Goal: Transaction & Acquisition: Book appointment/travel/reservation

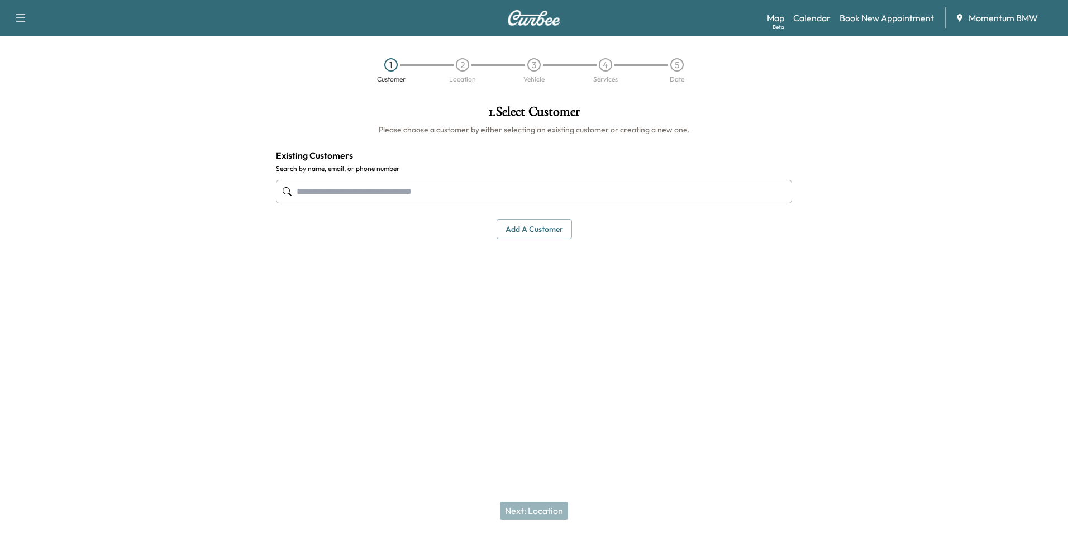
click at [824, 16] on link "Calendar" at bounding box center [811, 17] width 37 height 13
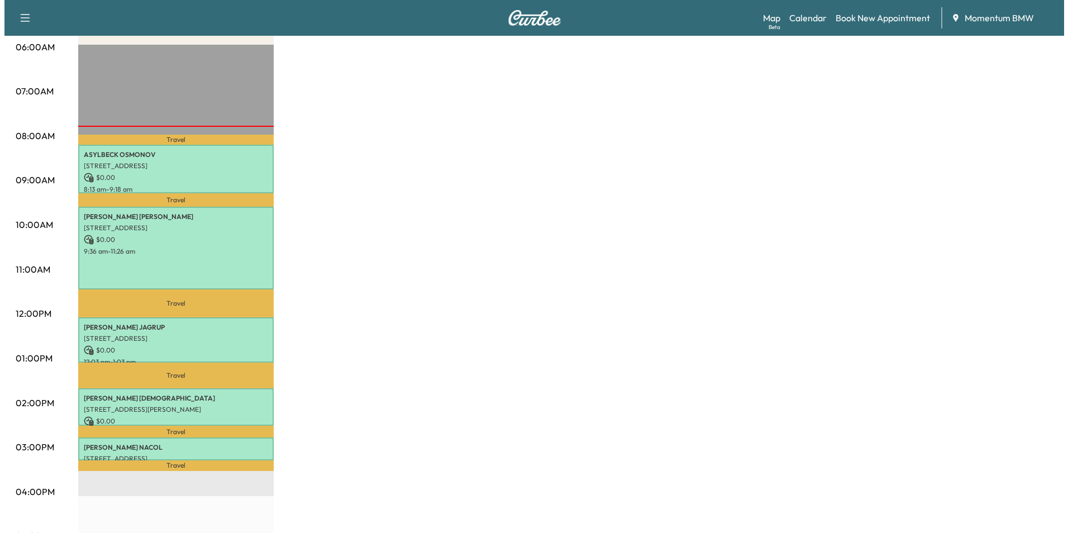
scroll to position [223, 0]
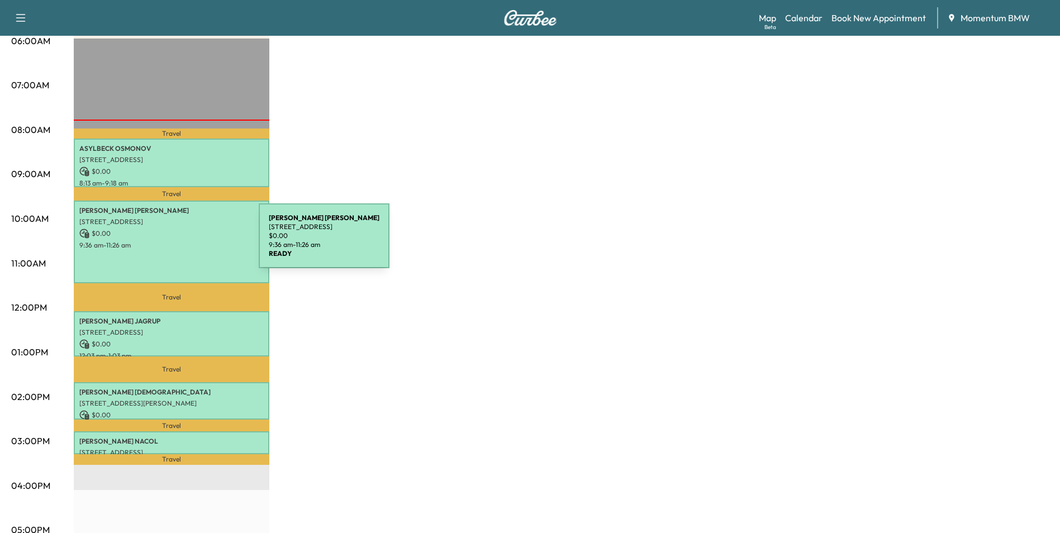
click at [175, 242] on p "9:36 am - 11:26 am" at bounding box center [171, 245] width 184 height 9
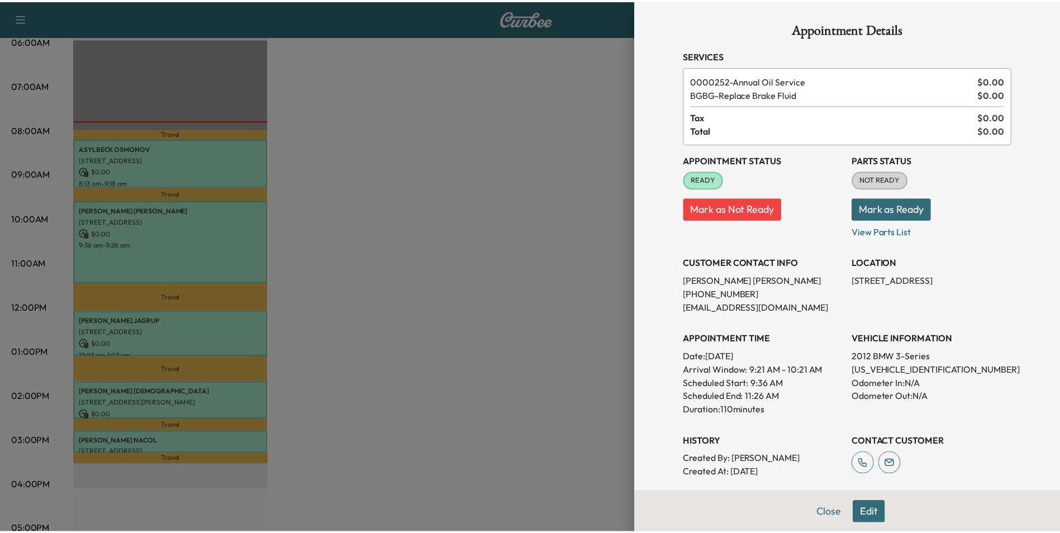
scroll to position [0, 0]
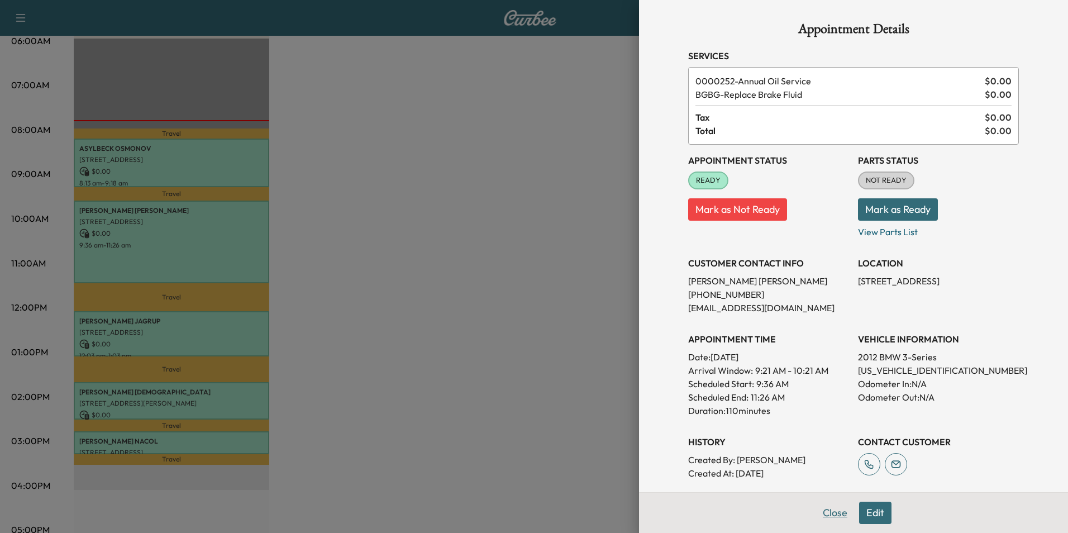
click at [824, 514] on button "Close" at bounding box center [835, 513] width 39 height 22
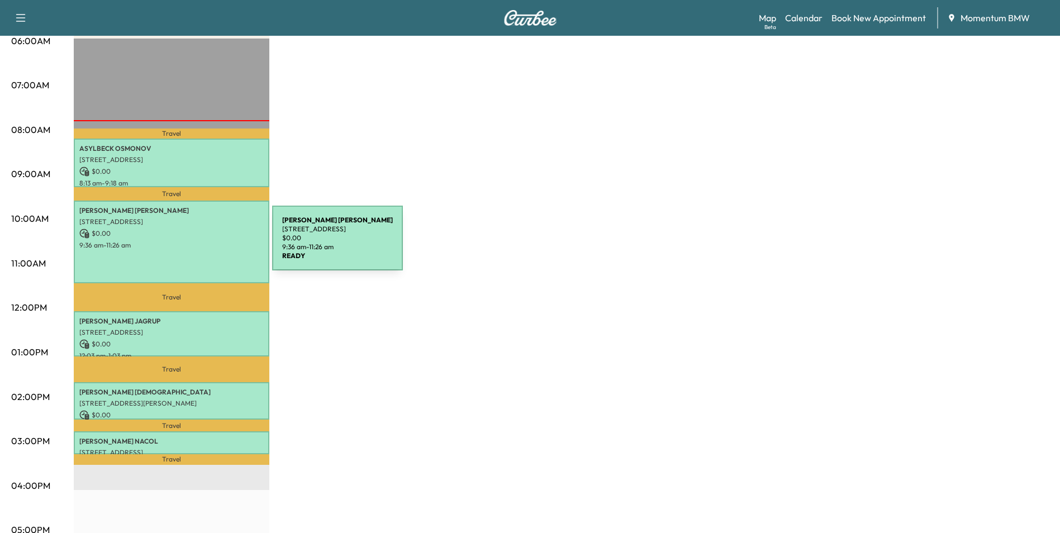
click at [188, 245] on p "9:36 am - 11:26 am" at bounding box center [171, 245] width 184 height 9
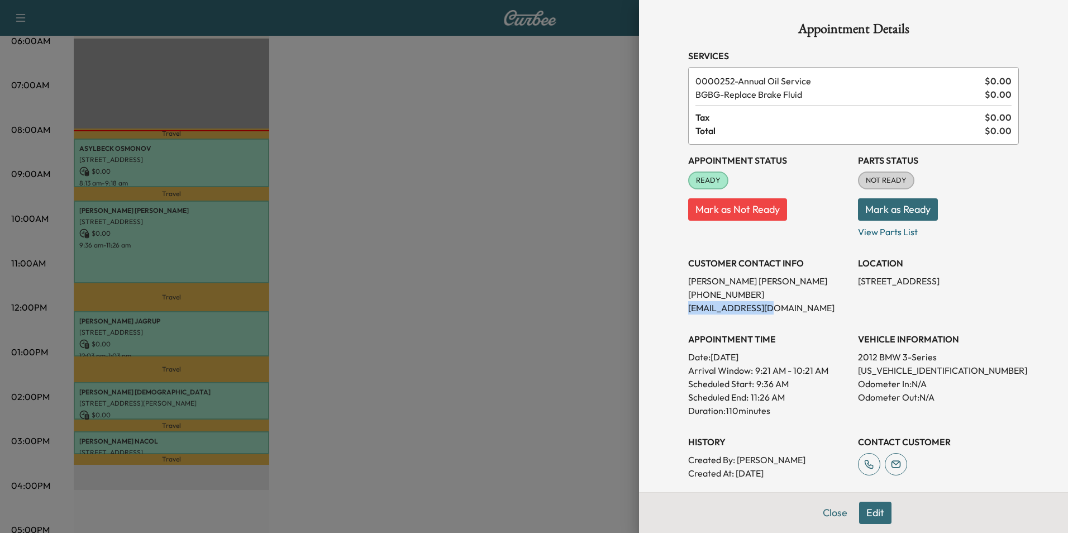
drag, startPoint x: 778, startPoint y: 308, endPoint x: 680, endPoint y: 308, distance: 97.8
click at [688, 308] on p "[EMAIL_ADDRESS][DOMAIN_NAME]" at bounding box center [768, 307] width 161 height 13
drag, startPoint x: 680, startPoint y: 308, endPoint x: 750, endPoint y: 308, distance: 69.3
copy p "[EMAIL_ADDRESS][DOMAIN_NAME]"
click at [826, 513] on button "Close" at bounding box center [835, 513] width 39 height 22
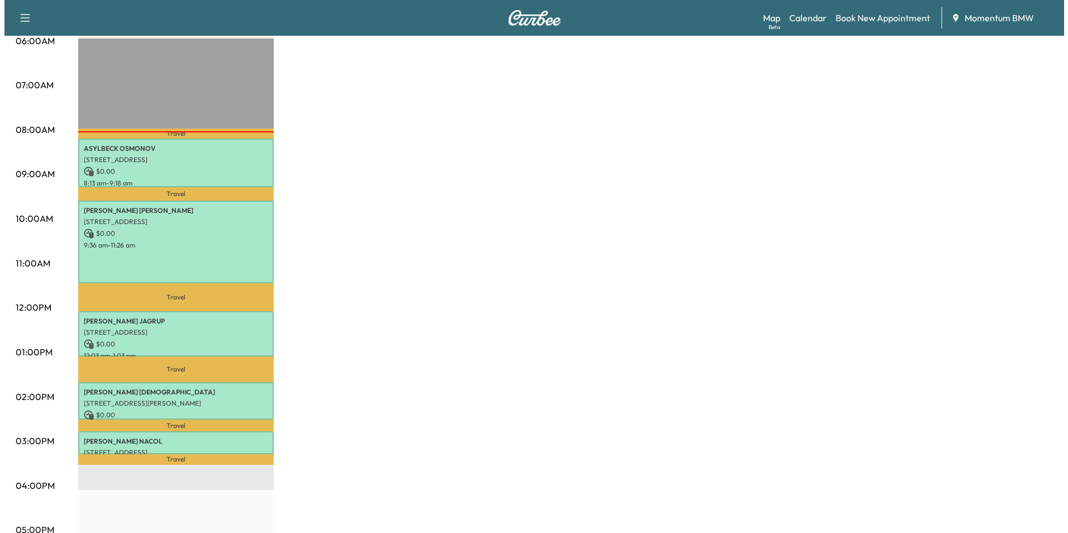
scroll to position [56, 0]
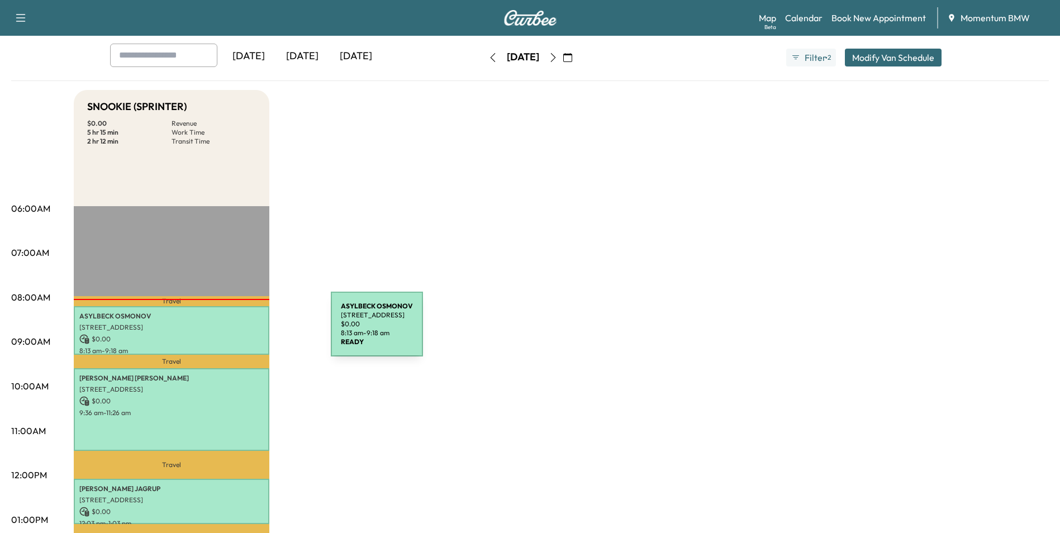
click at [247, 331] on div "ASYLBECK OSMONOV [STREET_ADDRESS] $ 0.00 8:13 am - 9:18 am" at bounding box center [172, 330] width 196 height 49
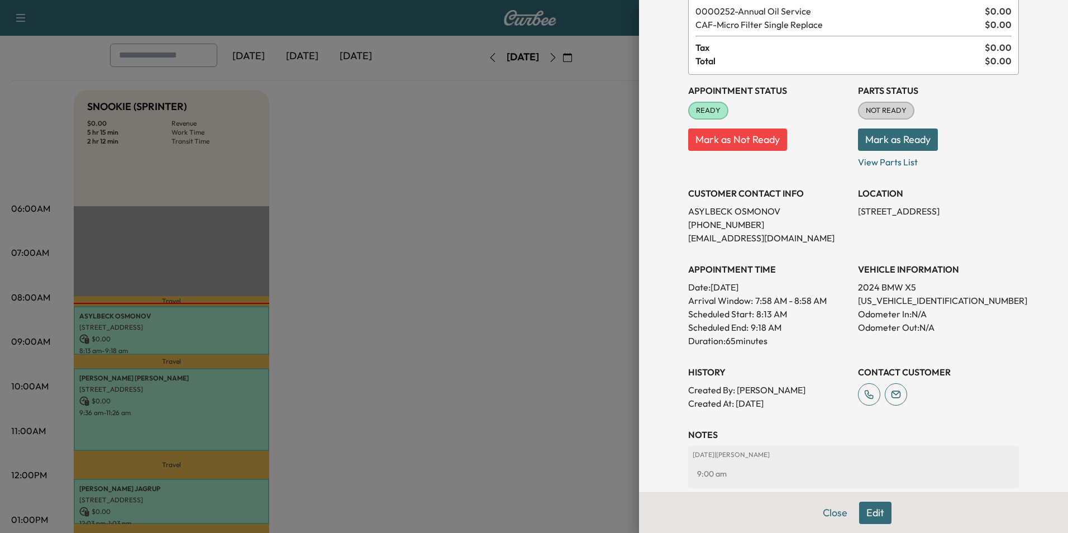
scroll to position [142, 0]
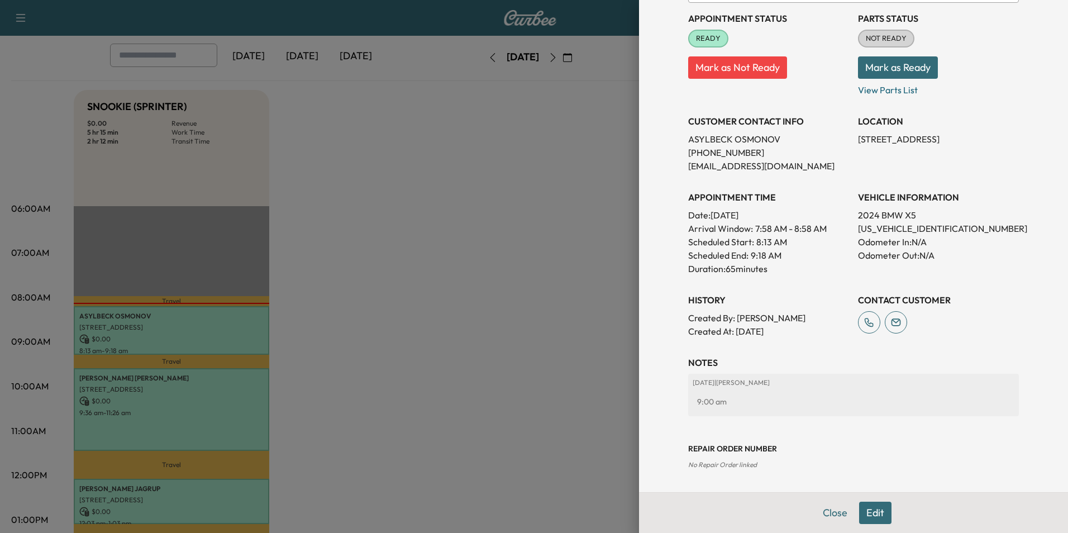
click at [875, 513] on button "Edit" at bounding box center [875, 513] width 32 height 22
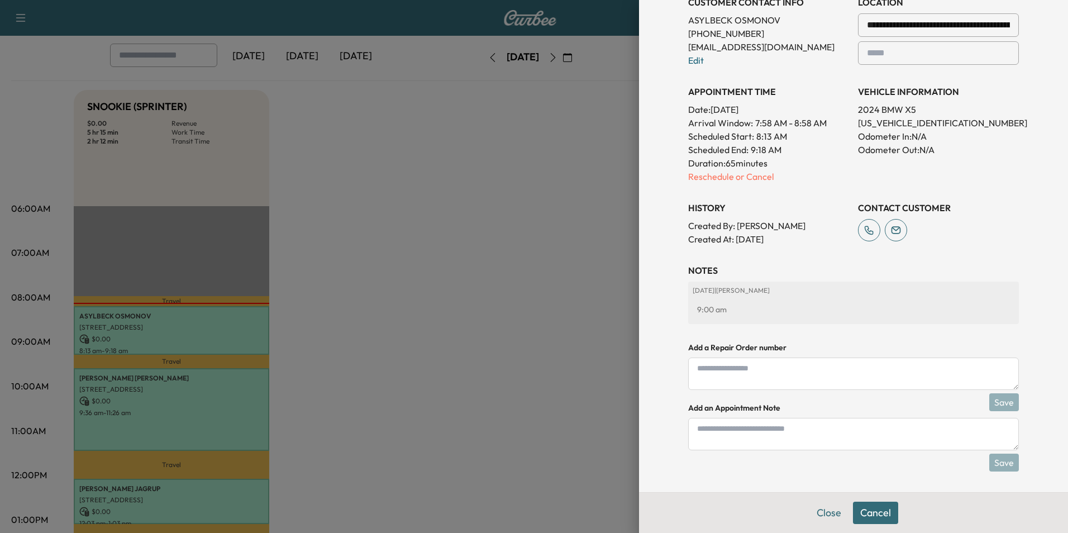
scroll to position [286, 0]
click at [782, 435] on textarea at bounding box center [853, 432] width 331 height 32
type textarea "****"
click at [998, 456] on button "Save" at bounding box center [1004, 461] width 30 height 18
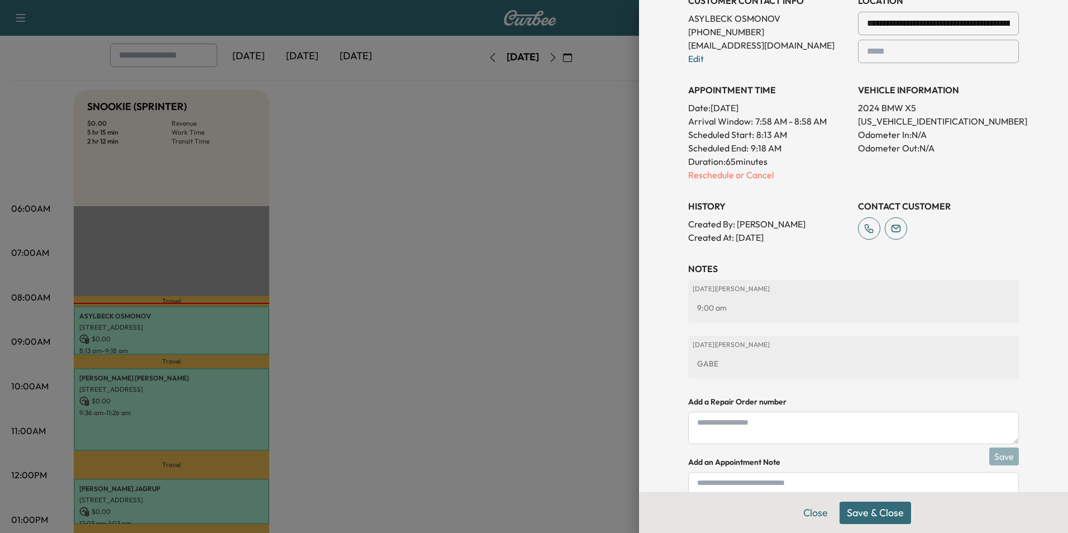
click at [880, 509] on button "Save & Close" at bounding box center [876, 513] width 72 height 22
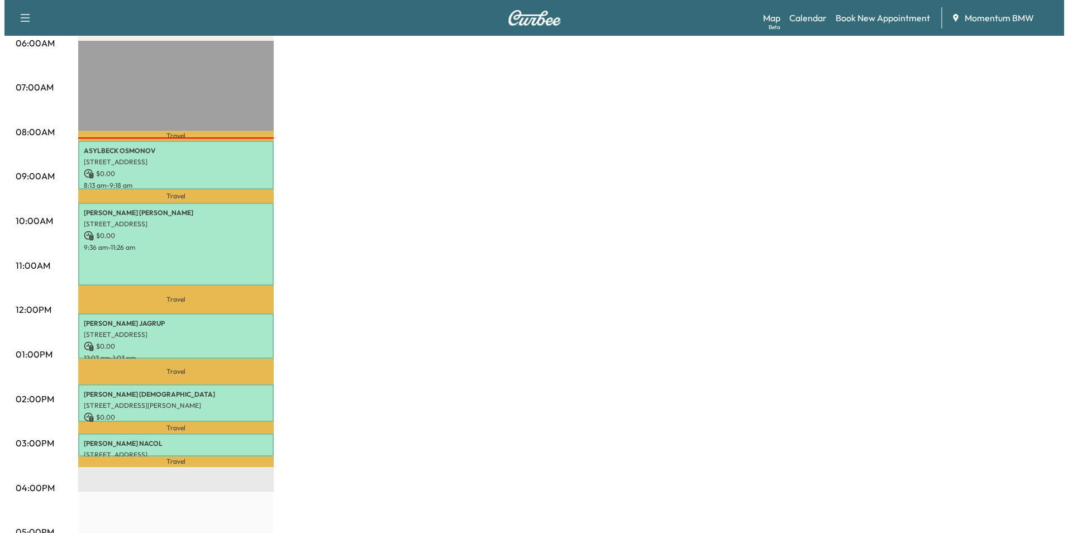
scroll to position [279, 0]
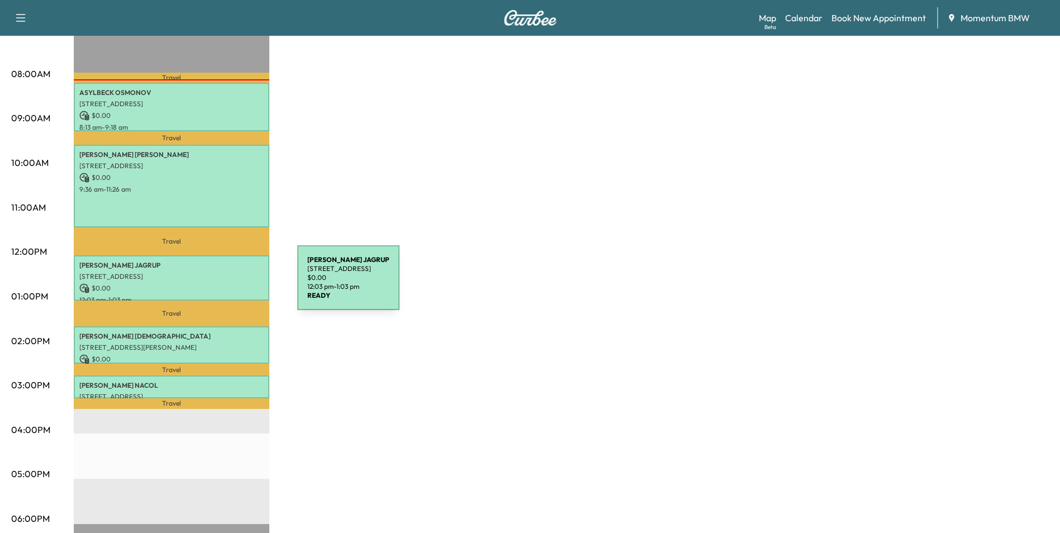
click at [213, 284] on p "$ 0.00" at bounding box center [171, 288] width 184 height 10
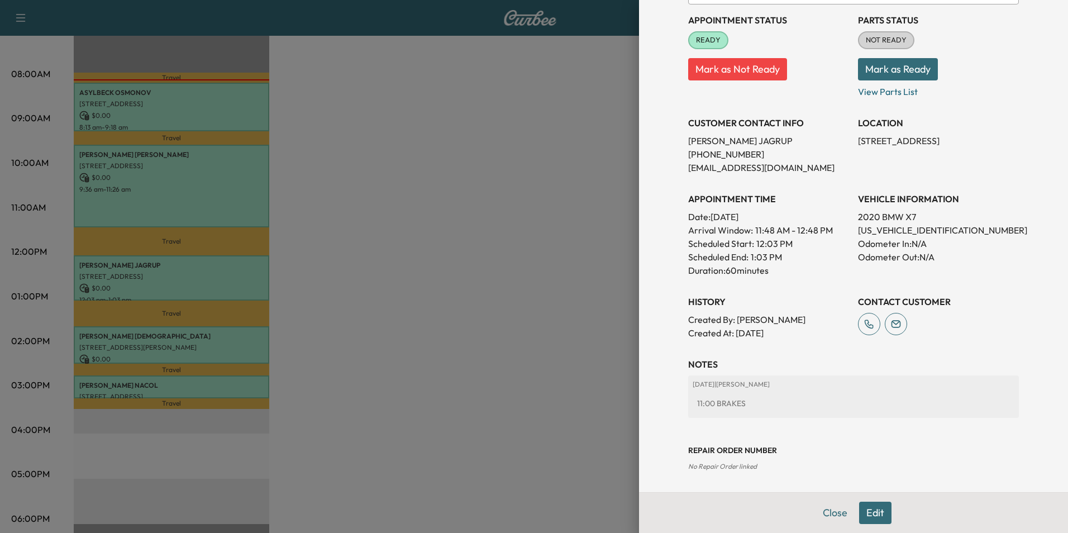
scroll to position [128, 0]
click at [870, 514] on button "Edit" at bounding box center [875, 513] width 32 height 22
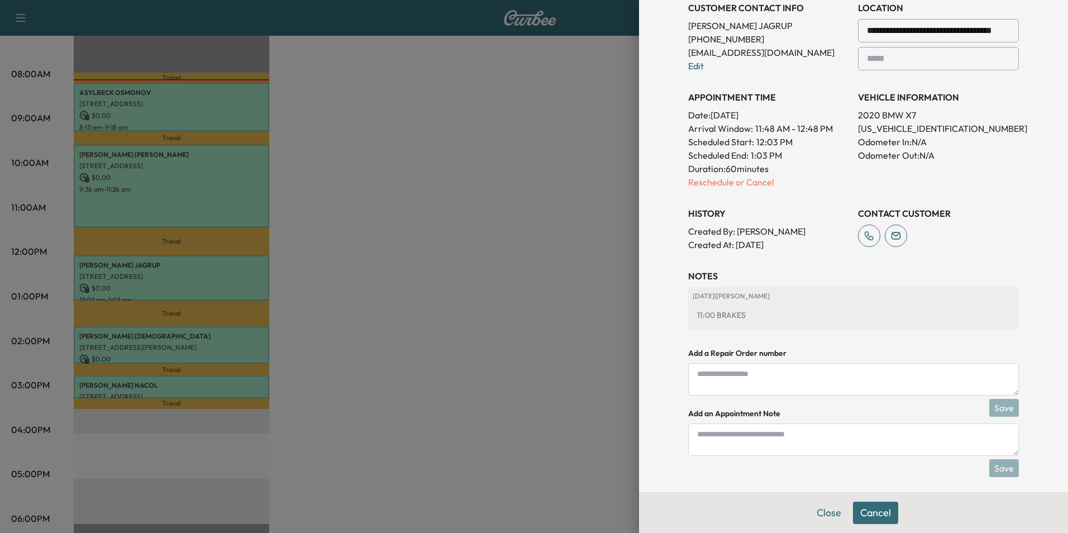
scroll to position [273, 0]
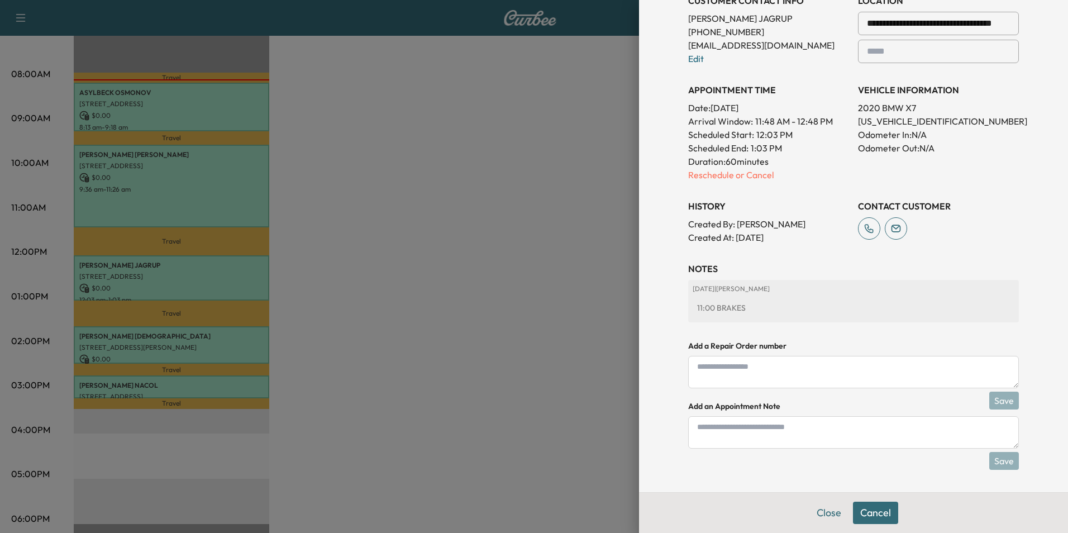
click at [845, 428] on textarea at bounding box center [853, 432] width 331 height 32
type textarea "*****"
click at [1002, 459] on button "Save" at bounding box center [1004, 461] width 30 height 18
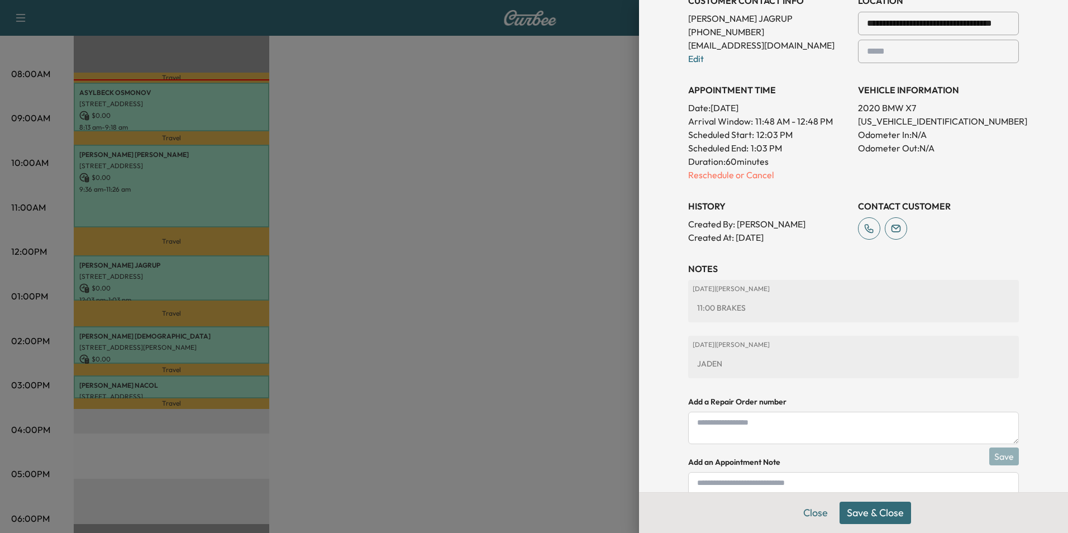
click at [881, 515] on button "Save & Close" at bounding box center [876, 513] width 72 height 22
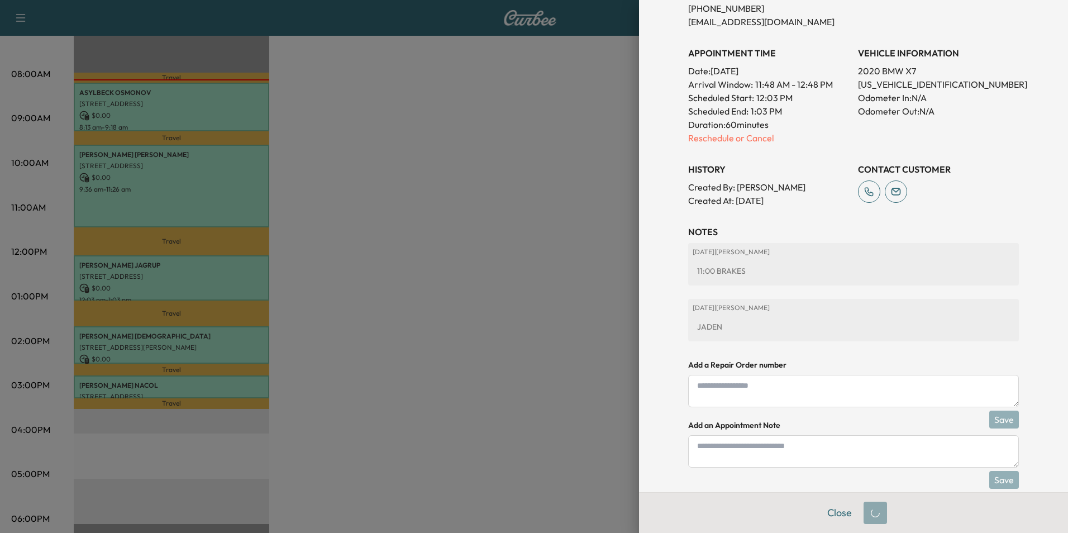
scroll to position [249, 0]
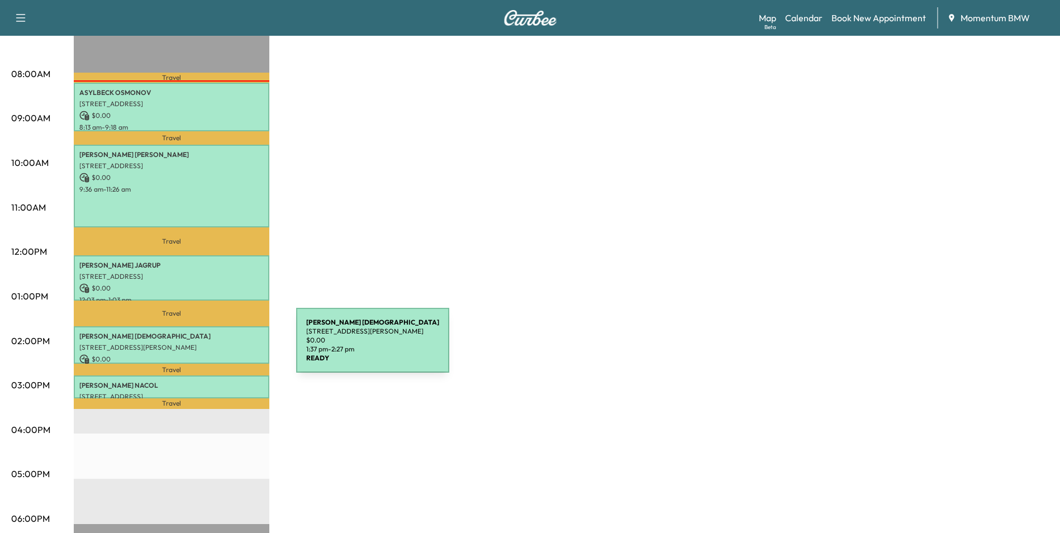
click at [212, 347] on p "[STREET_ADDRESS][PERSON_NAME]" at bounding box center [171, 347] width 184 height 9
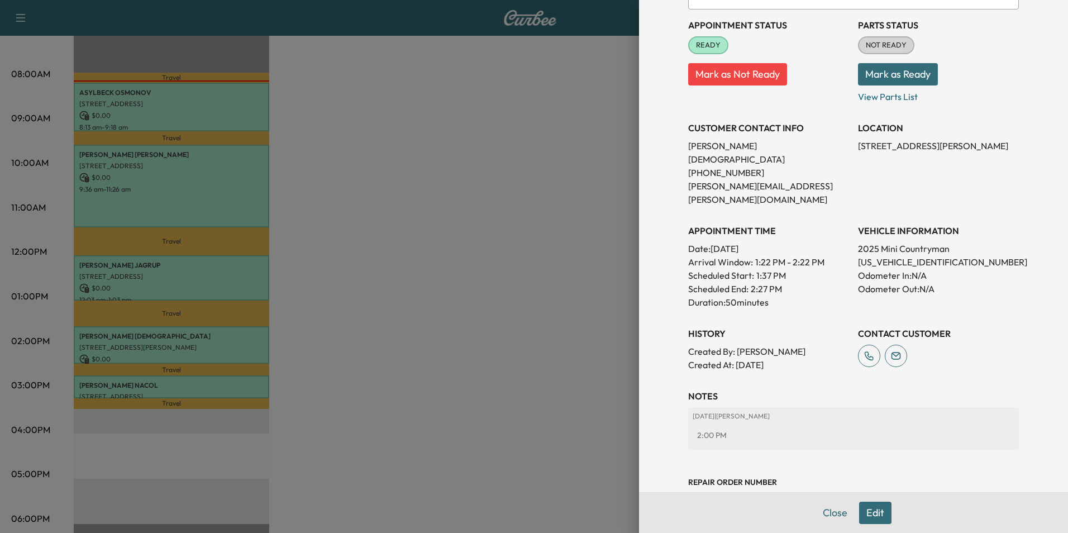
scroll to position [128, 0]
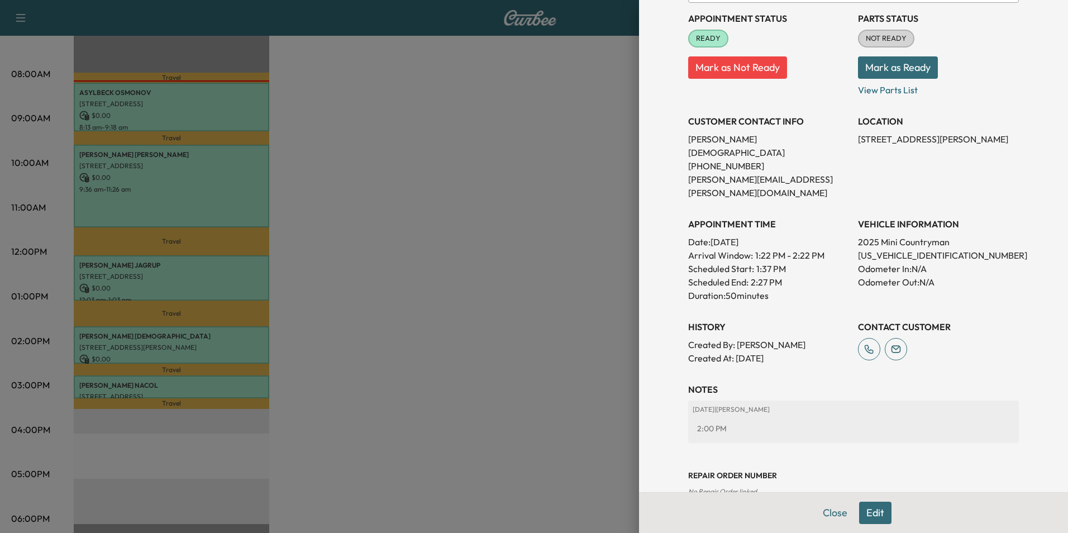
click at [866, 514] on button "Edit" at bounding box center [875, 513] width 32 height 22
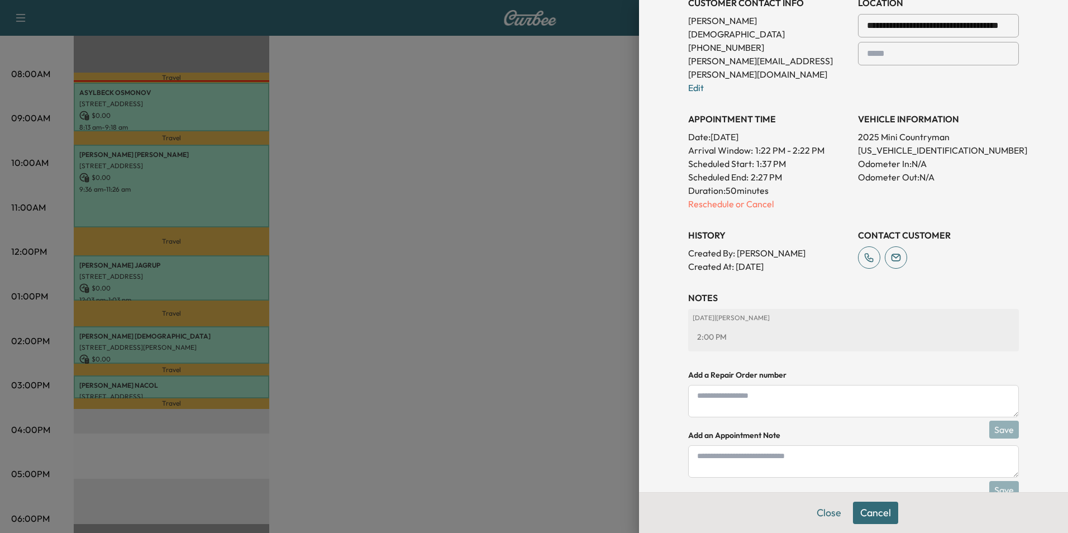
scroll to position [273, 0]
click at [839, 443] on textarea at bounding box center [853, 459] width 331 height 32
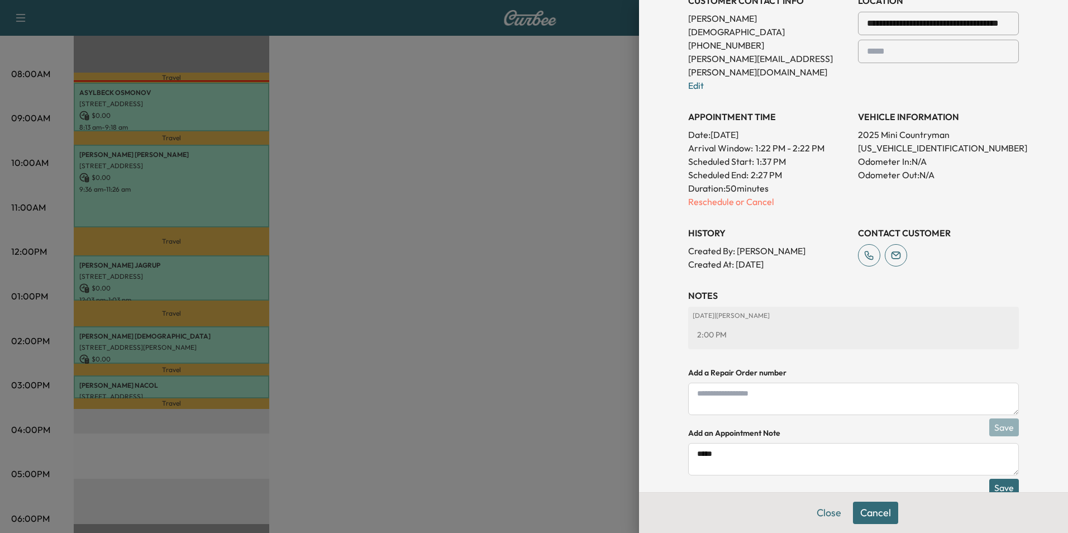
type textarea "*****"
click at [991, 479] on button "Save" at bounding box center [1004, 488] width 30 height 18
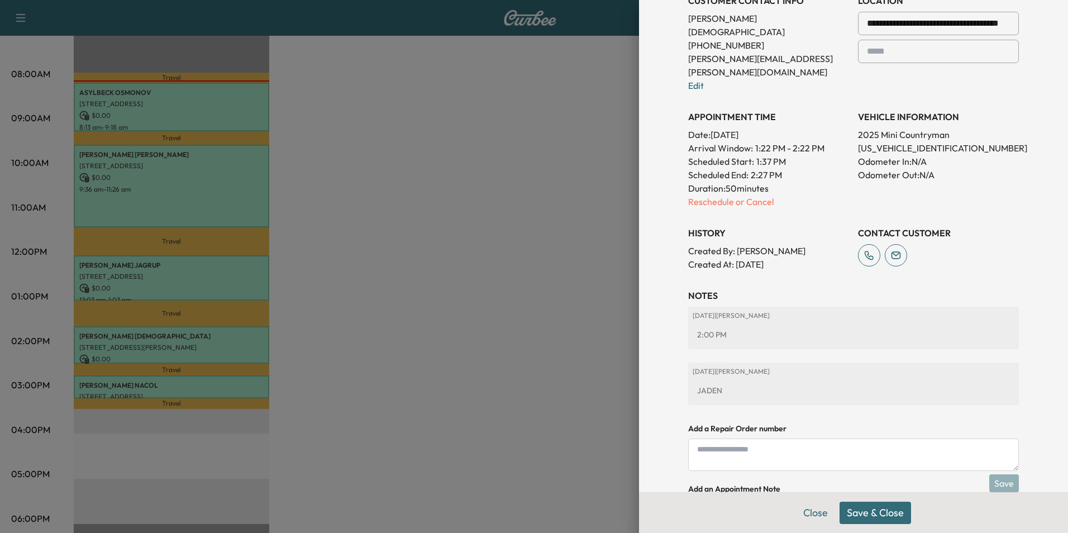
click at [874, 511] on button "Save & Close" at bounding box center [876, 513] width 72 height 22
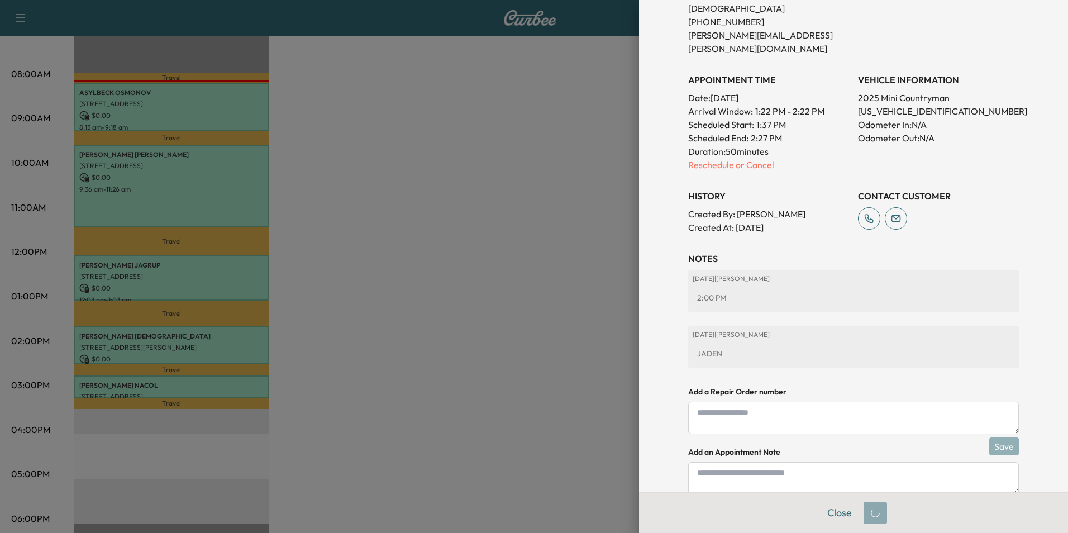
scroll to position [249, 0]
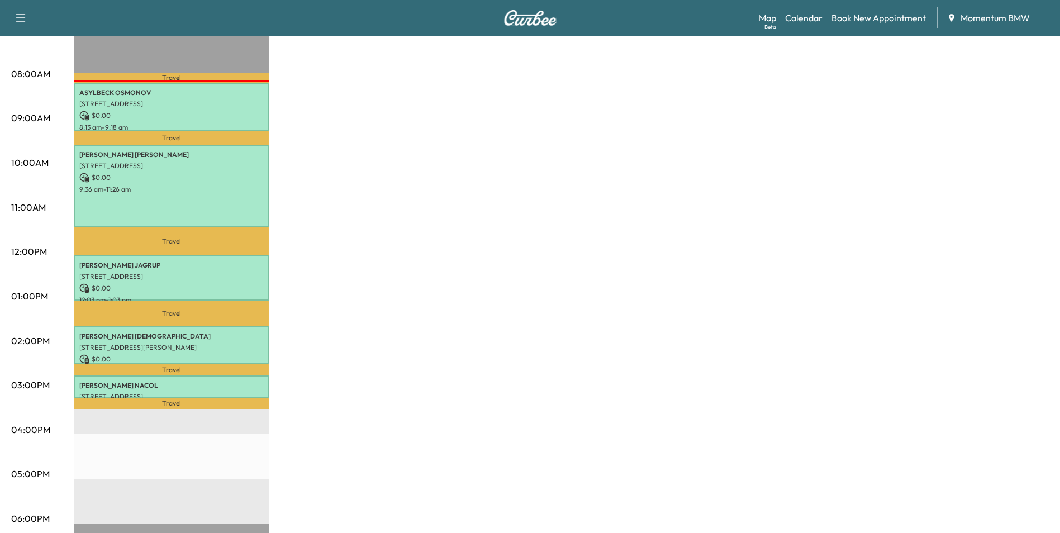
click at [224, 385] on p "[PERSON_NAME]" at bounding box center [171, 385] width 184 height 9
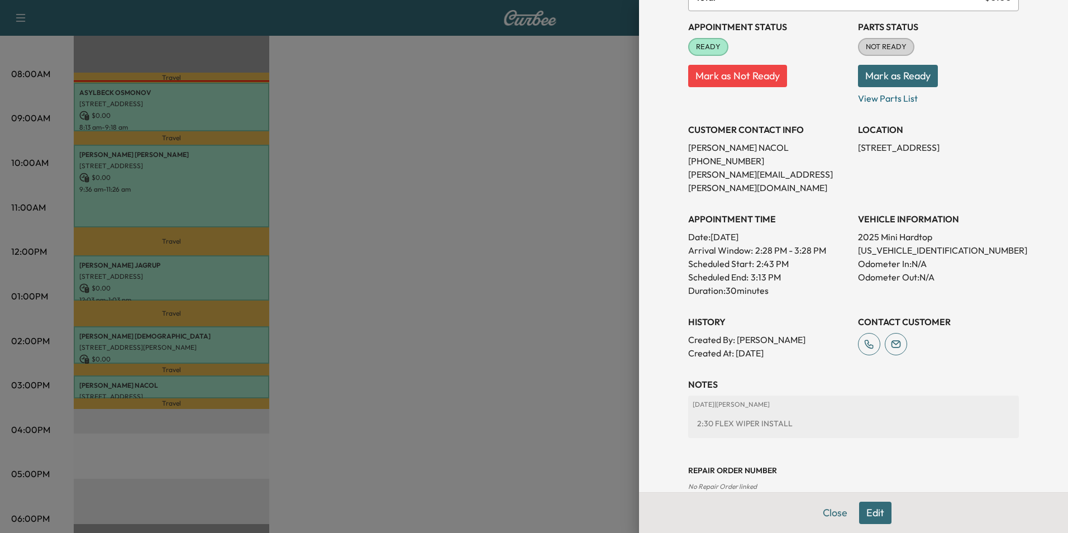
scroll to position [128, 0]
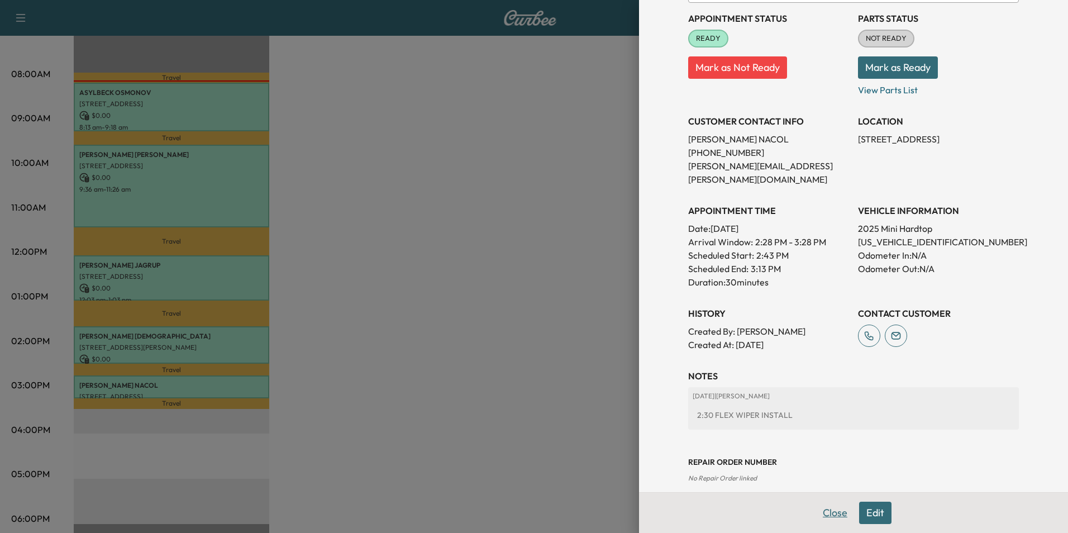
click at [830, 516] on button "Close" at bounding box center [835, 513] width 39 height 22
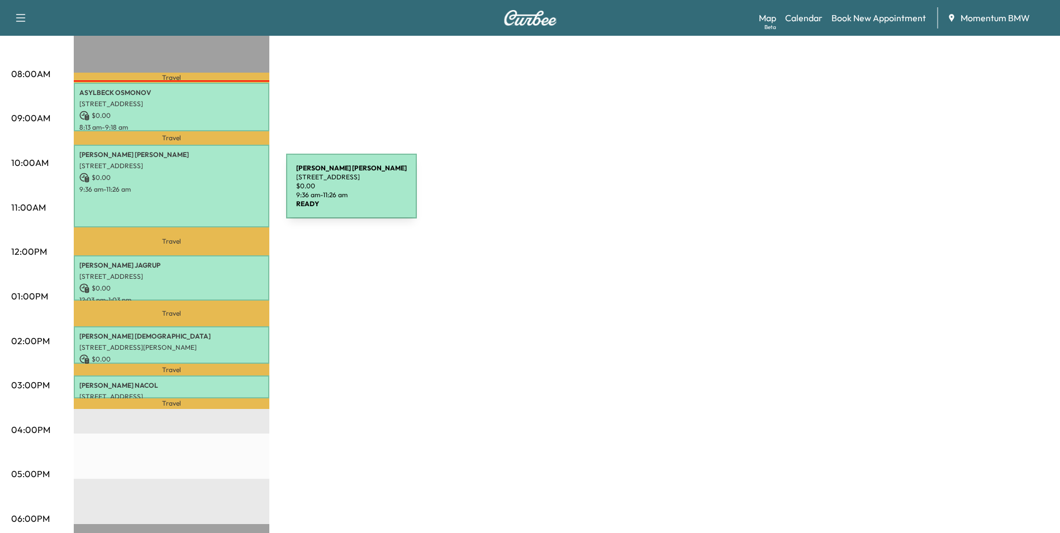
click at [205, 192] on div "[PERSON_NAME] [STREET_ADDRESS] $ 0.00 9:36 am - 11:26 am" at bounding box center [172, 186] width 196 height 83
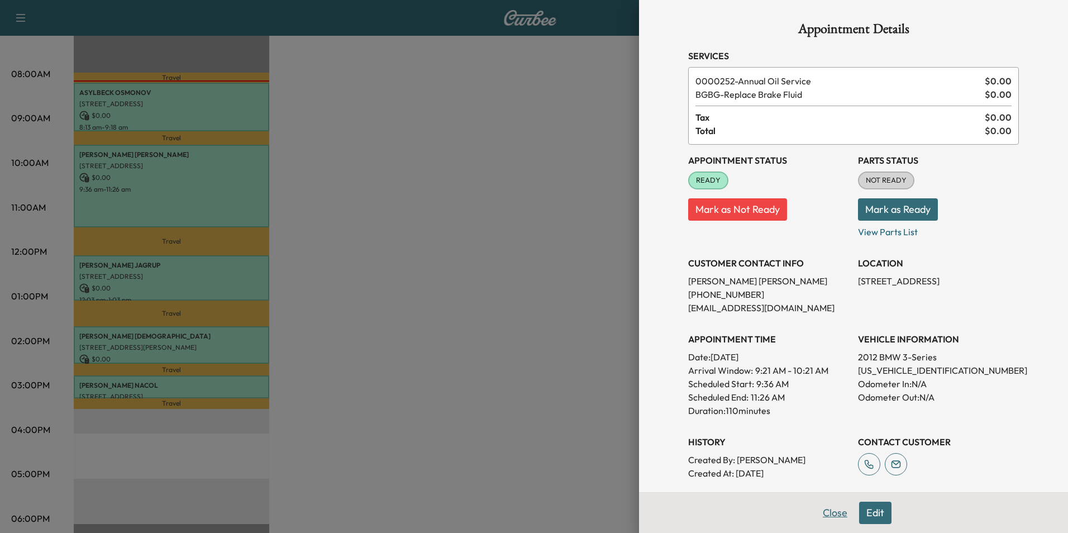
click at [833, 513] on button "Close" at bounding box center [835, 513] width 39 height 22
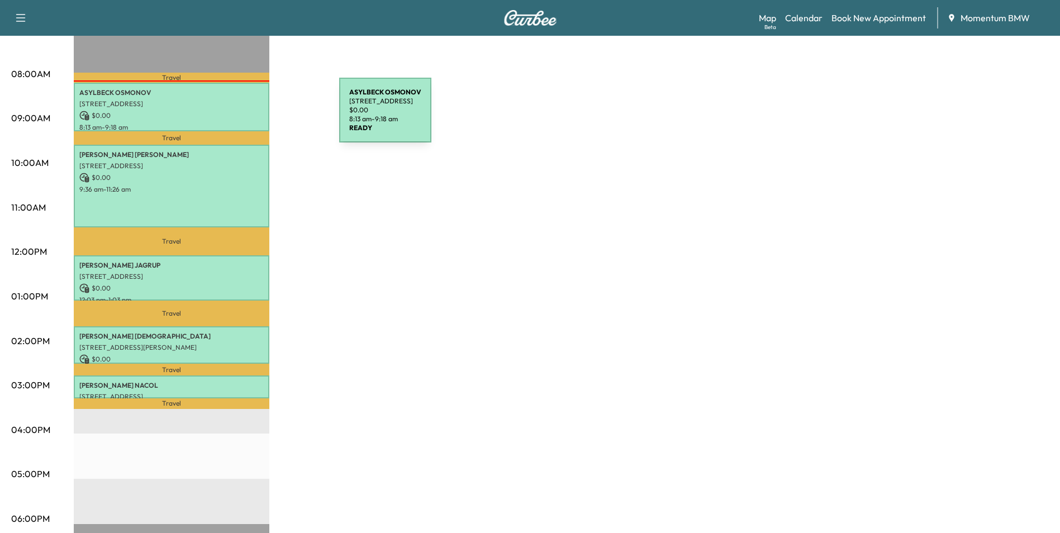
click at [249, 113] on p "$ 0.00" at bounding box center [171, 116] width 184 height 10
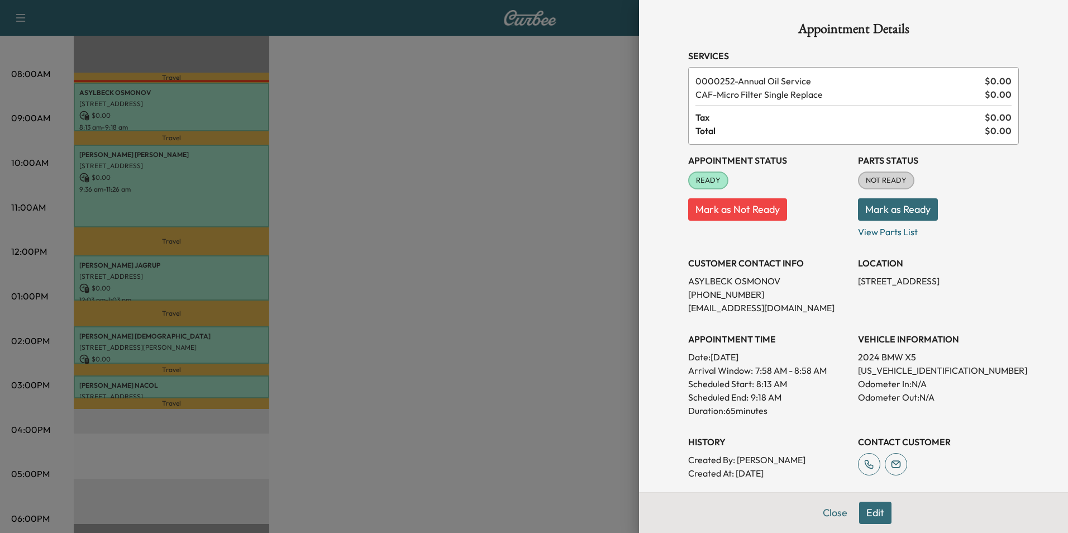
drag, startPoint x: 961, startPoint y: 281, endPoint x: 846, endPoint y: 285, distance: 115.7
click at [846, 285] on div "Appointment Status READY Mark as Not Ready Parts Status NOT READY Mark as Ready…" at bounding box center [853, 312] width 331 height 335
drag, startPoint x: 846, startPoint y: 285, endPoint x: 930, endPoint y: 278, distance: 84.7
copy p "[STREET_ADDRESS],"
click at [828, 515] on button "Close" at bounding box center [835, 513] width 39 height 22
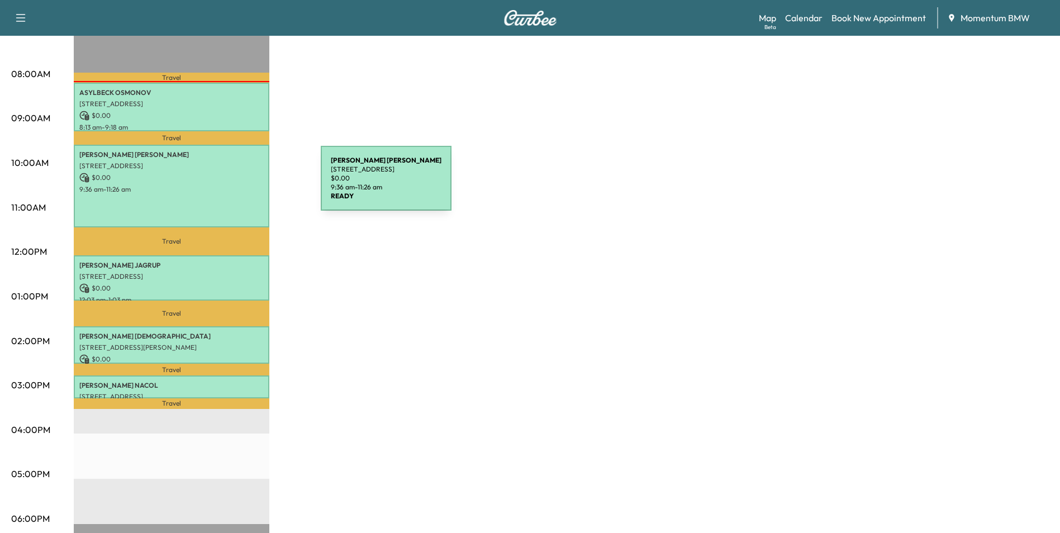
click at [237, 185] on p "9:36 am - 11:26 am" at bounding box center [171, 189] width 184 height 9
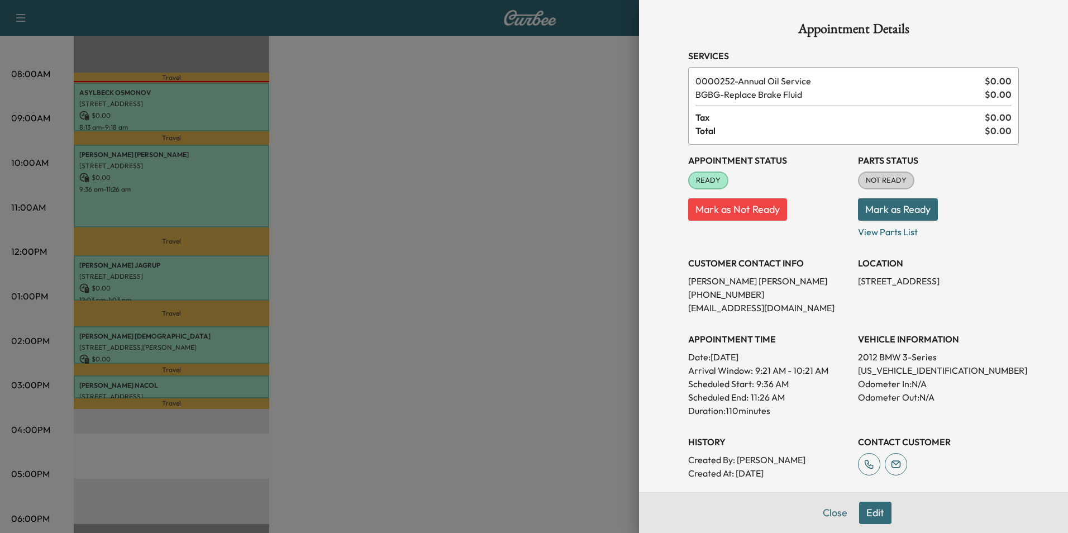
drag, startPoint x: 926, startPoint y: 280, endPoint x: 850, endPoint y: 282, distance: 76.0
click at [858, 282] on p "[STREET_ADDRESS]" at bounding box center [938, 280] width 161 height 13
drag, startPoint x: 850, startPoint y: 282, endPoint x: 893, endPoint y: 283, distance: 43.6
copy p "[STREET_ADDRESS]"
click at [832, 509] on button "Close" at bounding box center [835, 513] width 39 height 22
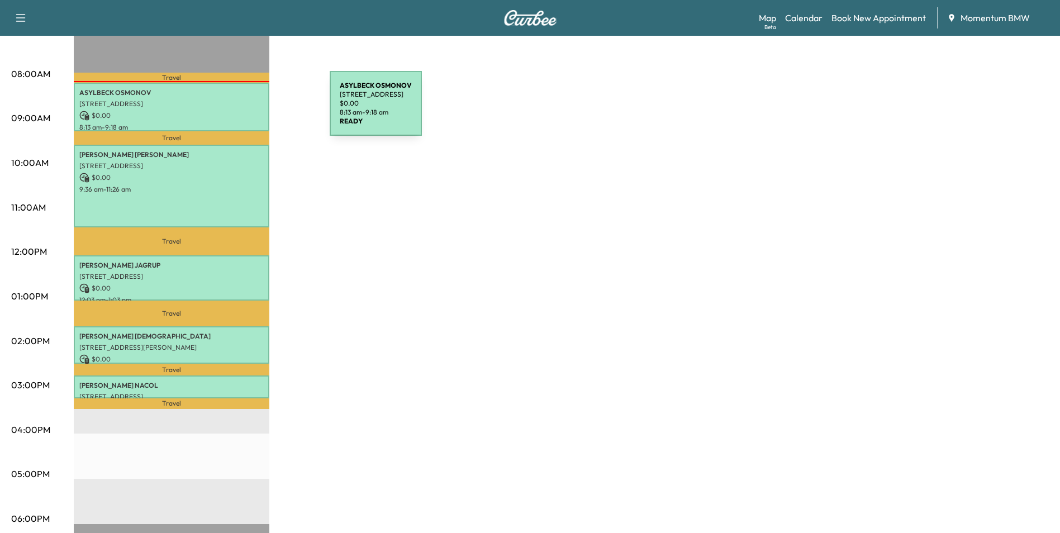
click at [246, 111] on p "$ 0.00" at bounding box center [171, 116] width 184 height 10
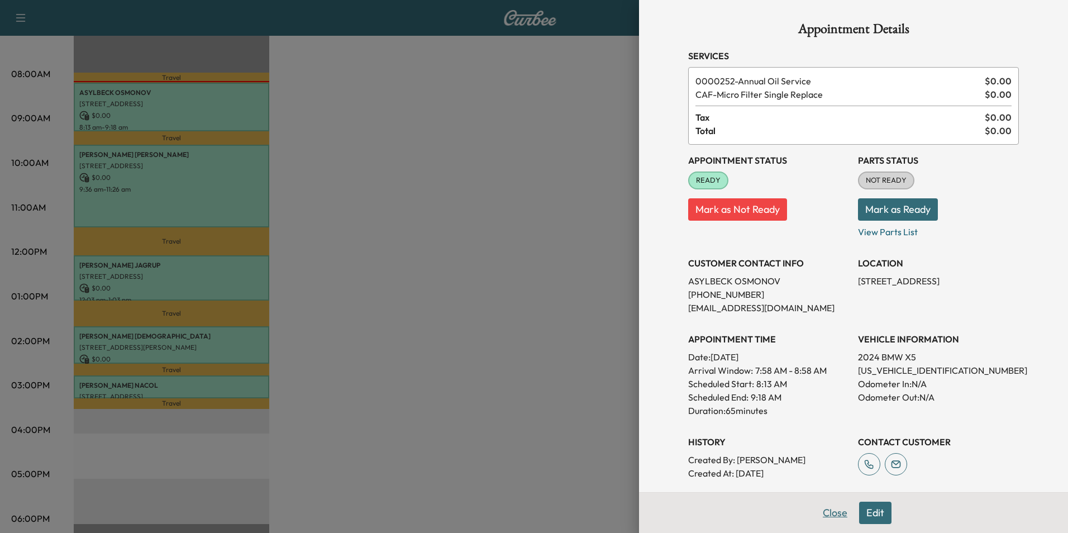
click at [823, 513] on button "Close" at bounding box center [835, 513] width 39 height 22
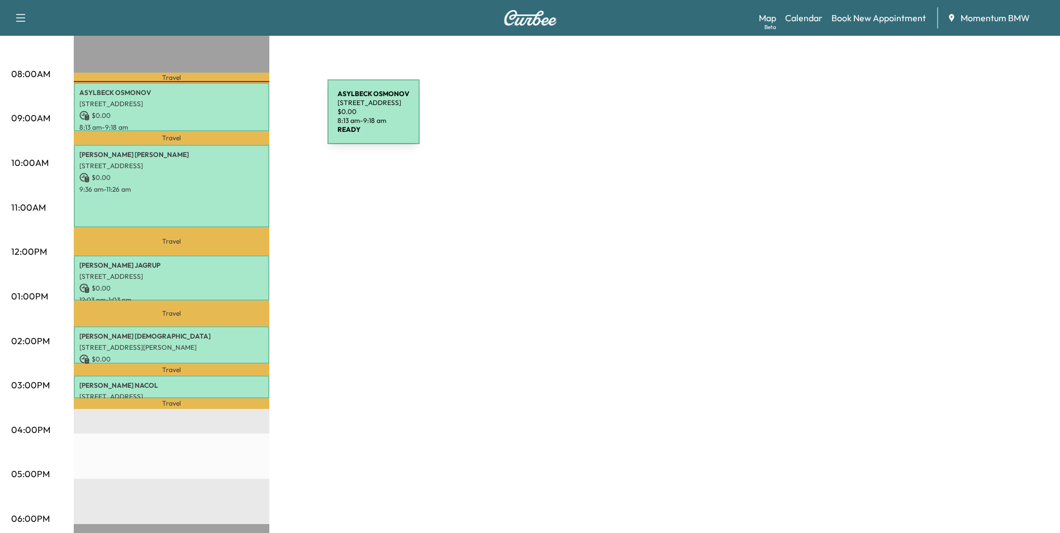
click at [244, 119] on p "$ 0.00" at bounding box center [171, 116] width 184 height 10
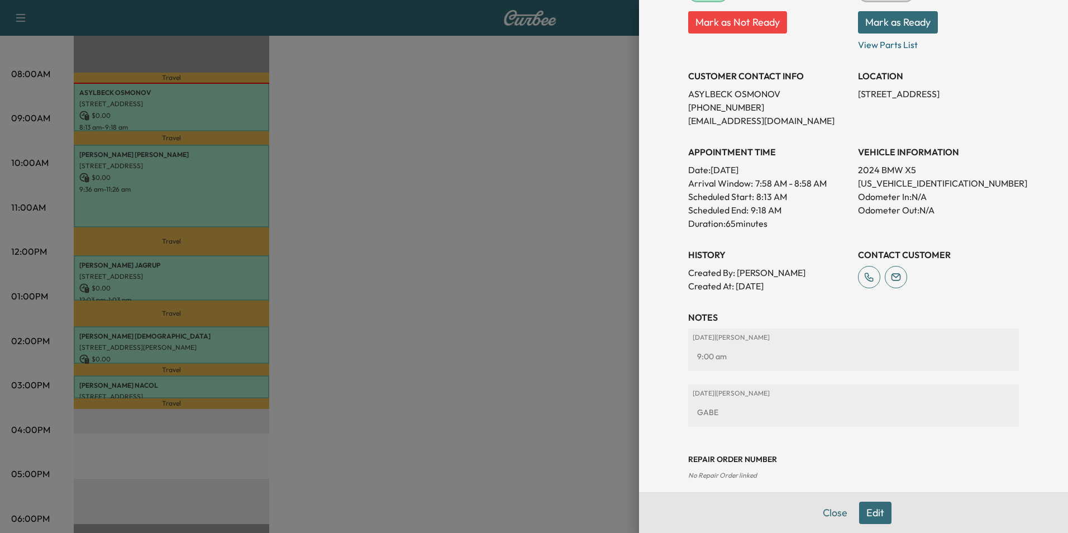
scroll to position [198, 0]
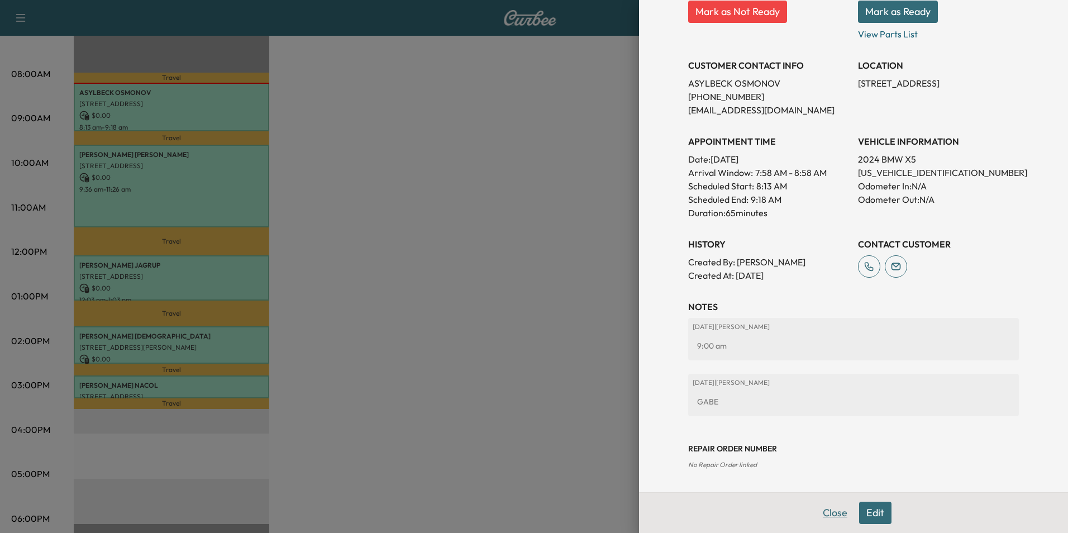
click at [827, 509] on button "Close" at bounding box center [835, 513] width 39 height 22
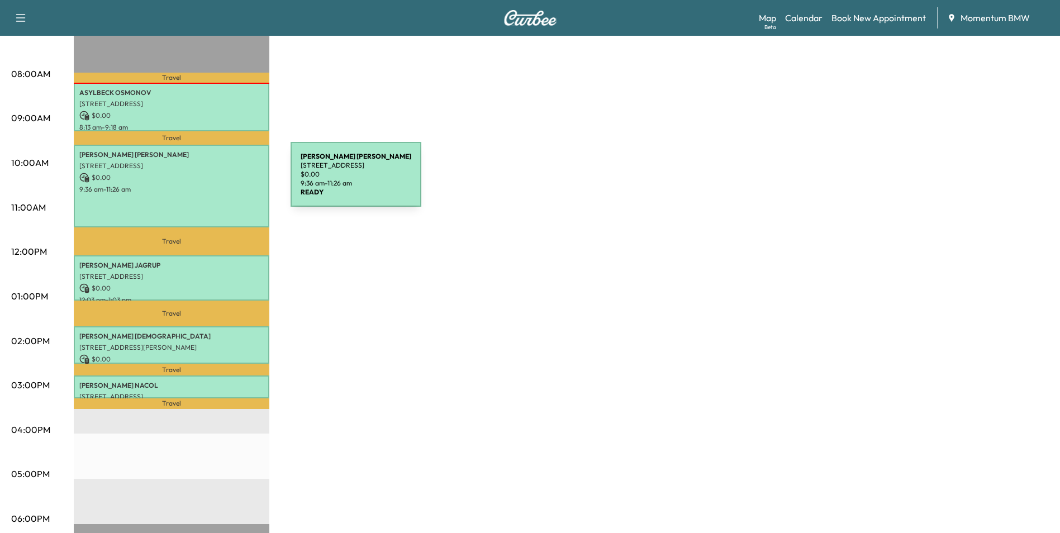
click at [207, 181] on div "[PERSON_NAME] [STREET_ADDRESS] $ 0.00 9:36 am - 11:26 am" at bounding box center [172, 186] width 196 height 83
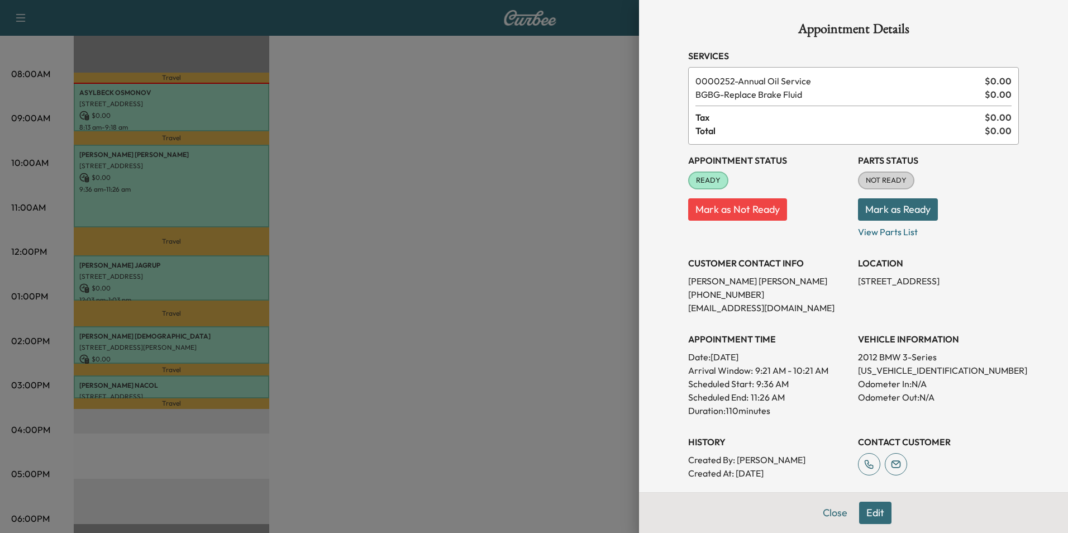
drag, startPoint x: 926, startPoint y: 283, endPoint x: 845, endPoint y: 287, distance: 80.5
click at [845, 287] on div "Appointment Status READY Mark as Not Ready Parts Status NOT READY Mark as Ready…" at bounding box center [853, 312] width 331 height 335
drag, startPoint x: 845, startPoint y: 287, endPoint x: 907, endPoint y: 282, distance: 61.6
copy p "[STREET_ADDRESS]"
click at [824, 509] on button "Close" at bounding box center [835, 513] width 39 height 22
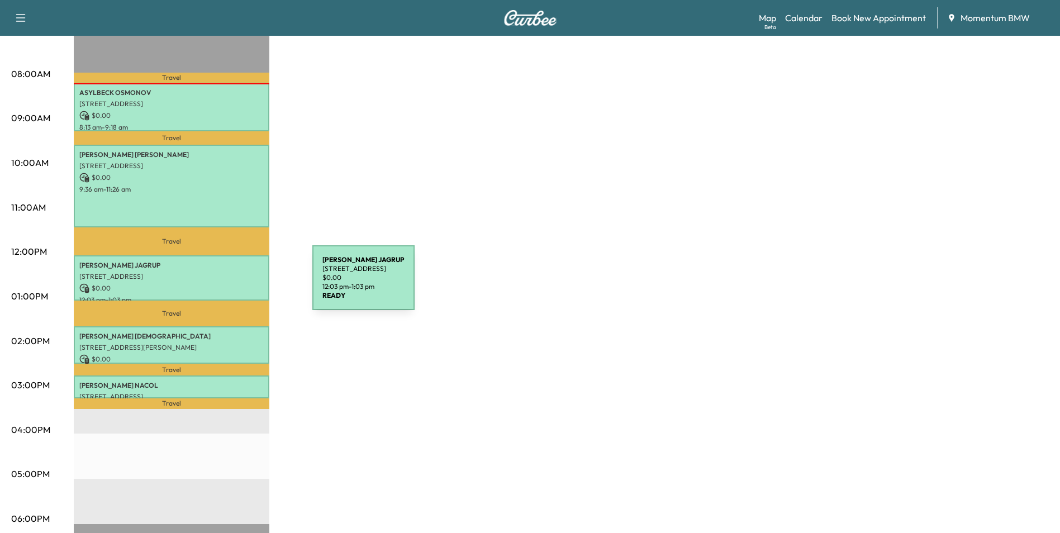
click at [228, 284] on p "$ 0.00" at bounding box center [171, 288] width 184 height 10
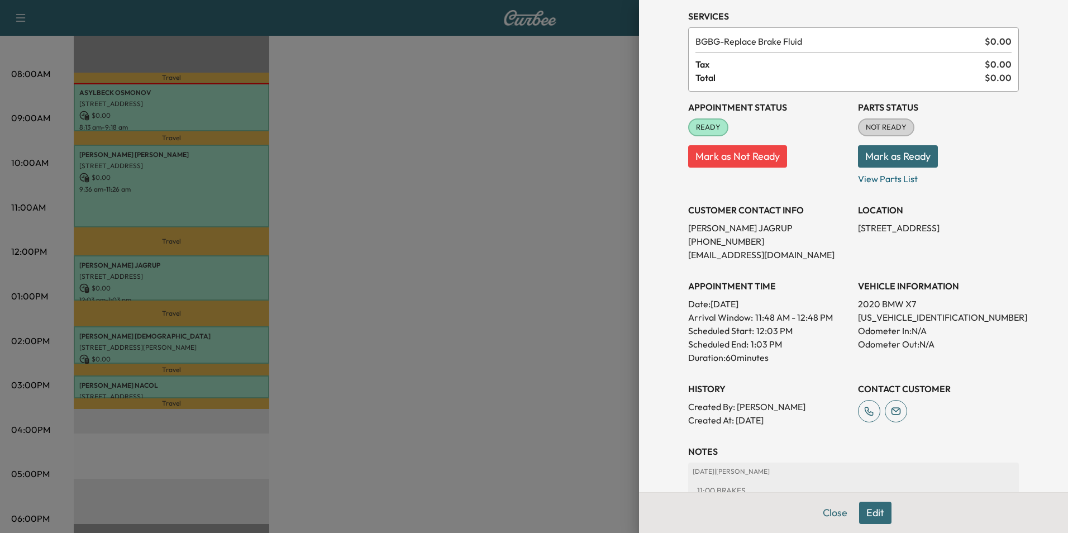
scroll to position [17, 0]
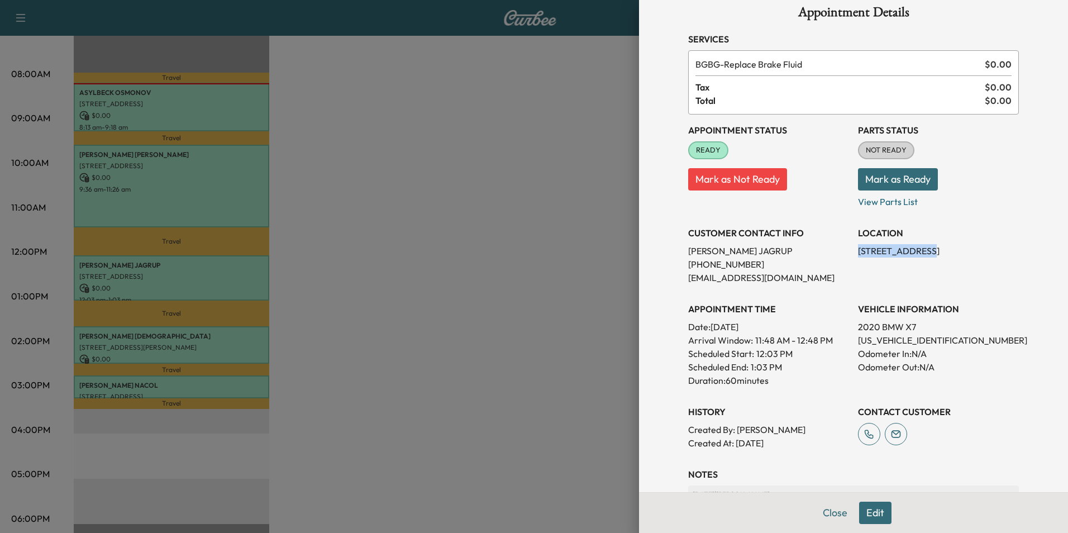
drag, startPoint x: 906, startPoint y: 252, endPoint x: 846, endPoint y: 254, distance: 59.2
click at [846, 254] on div "Appointment Status READY Mark as Not Ready Parts Status NOT READY Mark as Ready…" at bounding box center [853, 282] width 331 height 335
drag, startPoint x: 846, startPoint y: 254, endPoint x: 888, endPoint y: 249, distance: 42.1
copy p "[STREET_ADDRESS],"
click at [832, 510] on button "Close" at bounding box center [835, 513] width 39 height 22
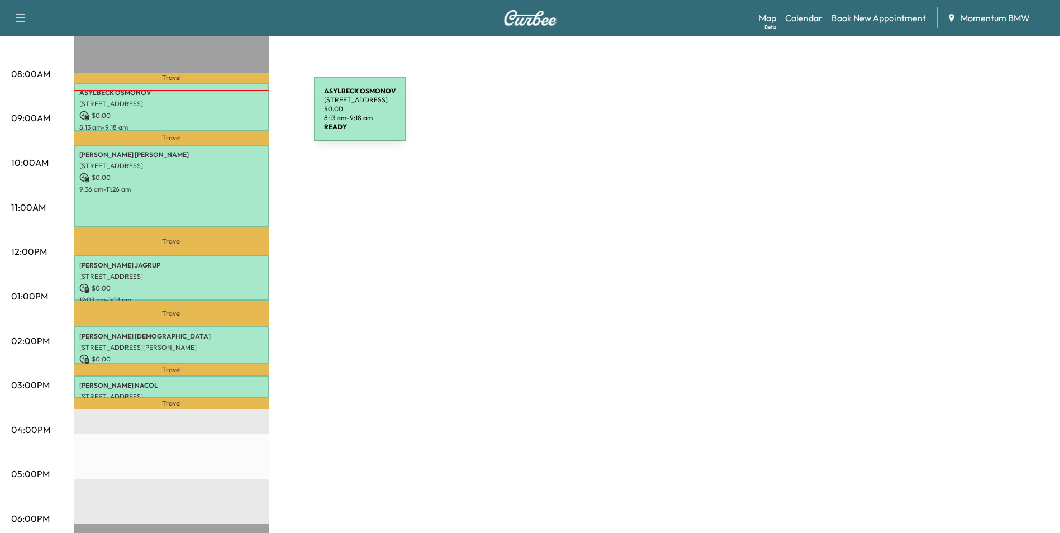
click at [230, 116] on p "$ 0.00" at bounding box center [171, 116] width 184 height 10
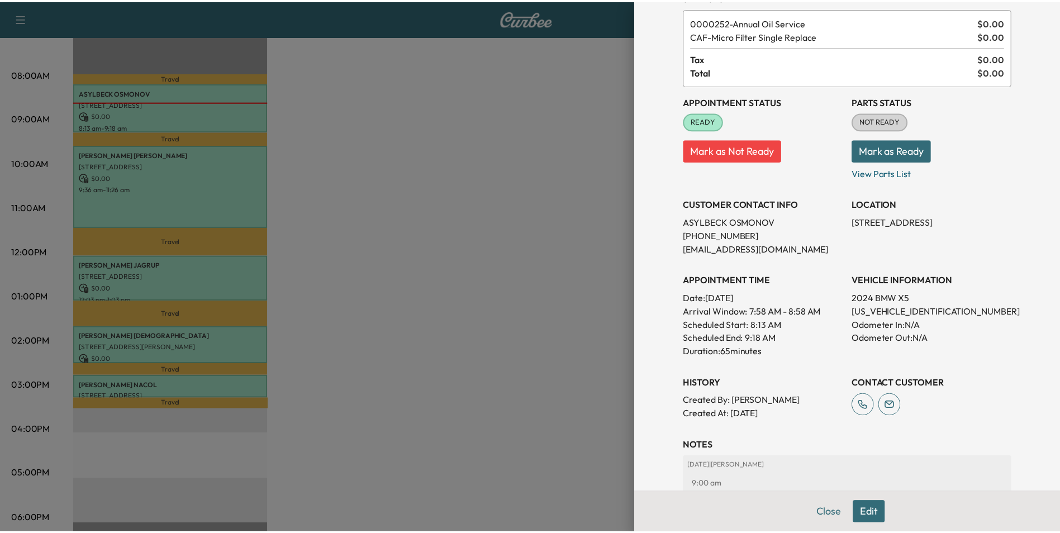
scroll to position [198, 0]
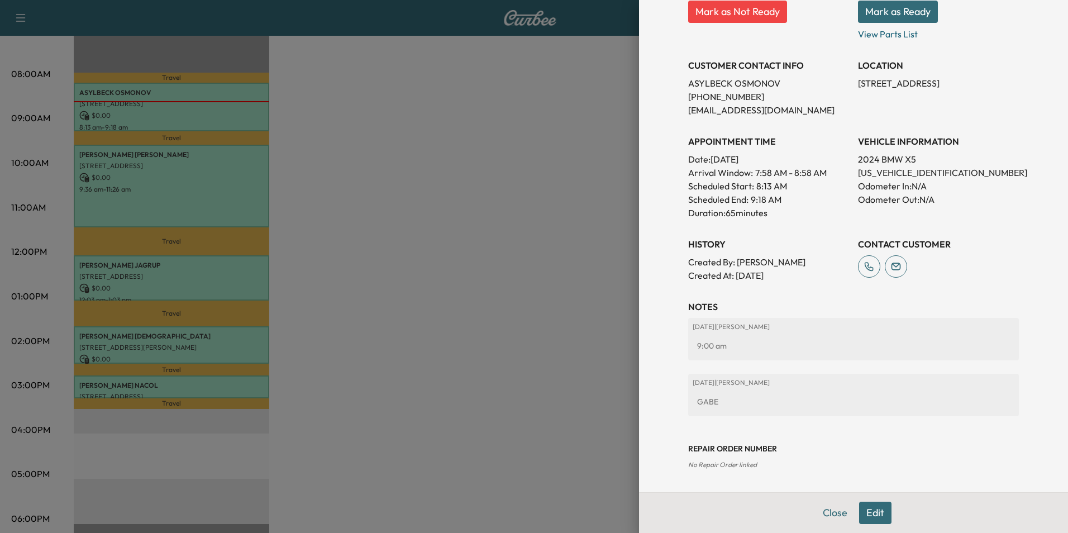
click at [828, 510] on button "Close" at bounding box center [835, 513] width 39 height 22
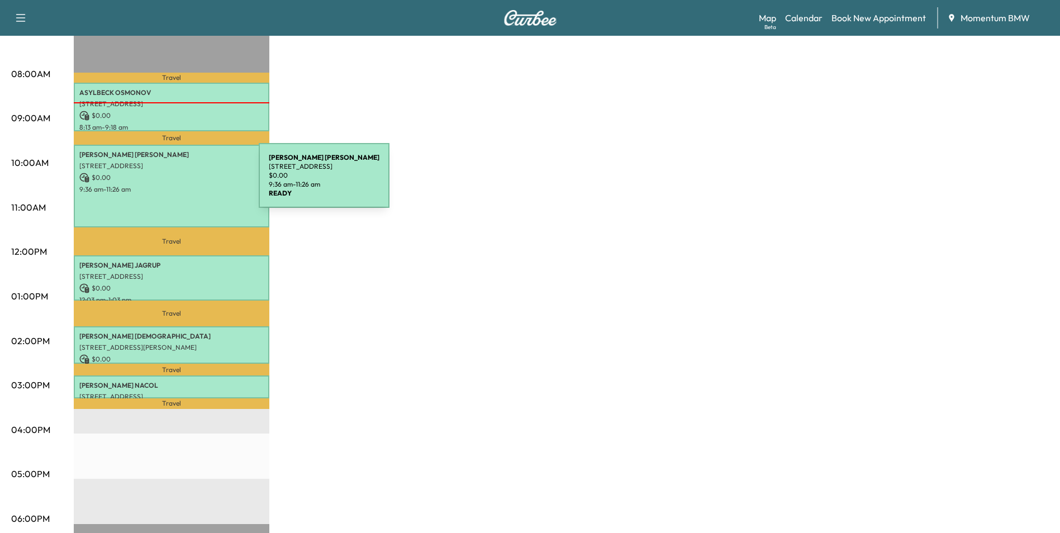
click at [175, 182] on div "[PERSON_NAME] [STREET_ADDRESS] $ 0.00 9:36 am - 11:26 am" at bounding box center [172, 186] width 196 height 83
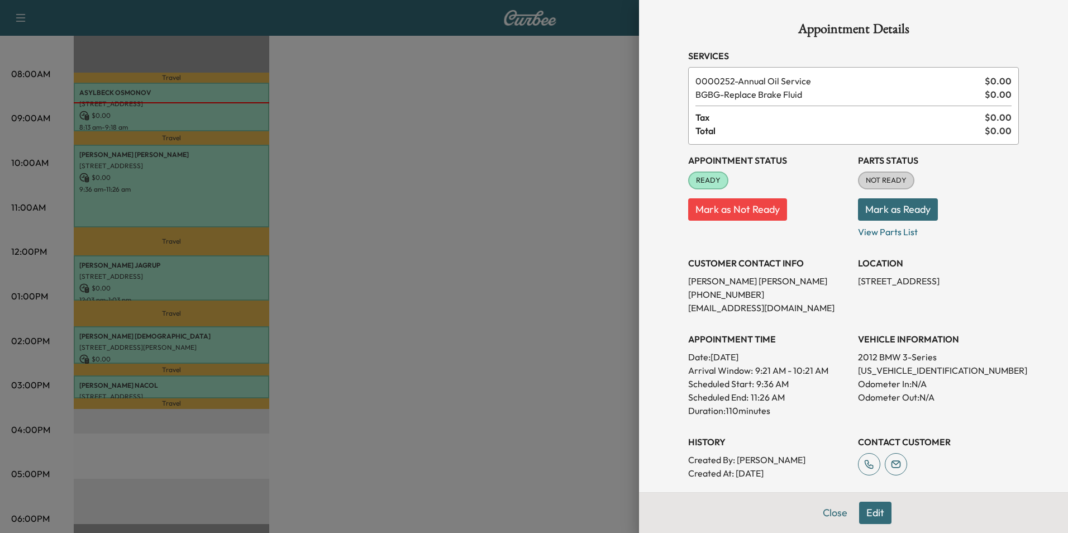
drag, startPoint x: 926, startPoint y: 282, endPoint x: 847, endPoint y: 283, distance: 78.2
click at [847, 283] on div "Appointment Status READY Mark as Not Ready Parts Status NOT READY Mark as Ready…" at bounding box center [853, 312] width 331 height 335
drag, startPoint x: 847, startPoint y: 283, endPoint x: 908, endPoint y: 281, distance: 60.4
copy p "[STREET_ADDRESS]"
click at [828, 513] on button "Close" at bounding box center [835, 513] width 39 height 22
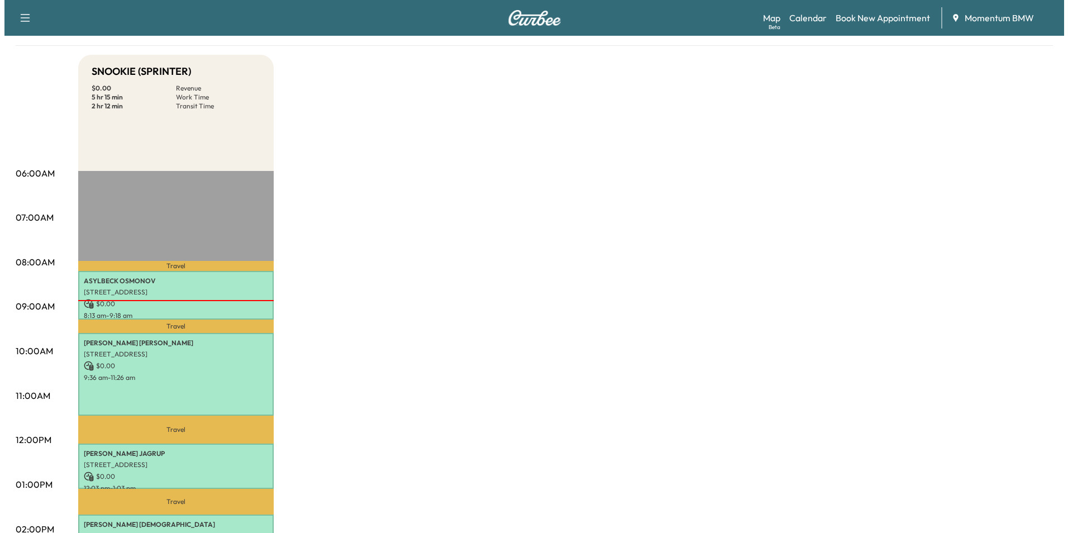
scroll to position [112, 0]
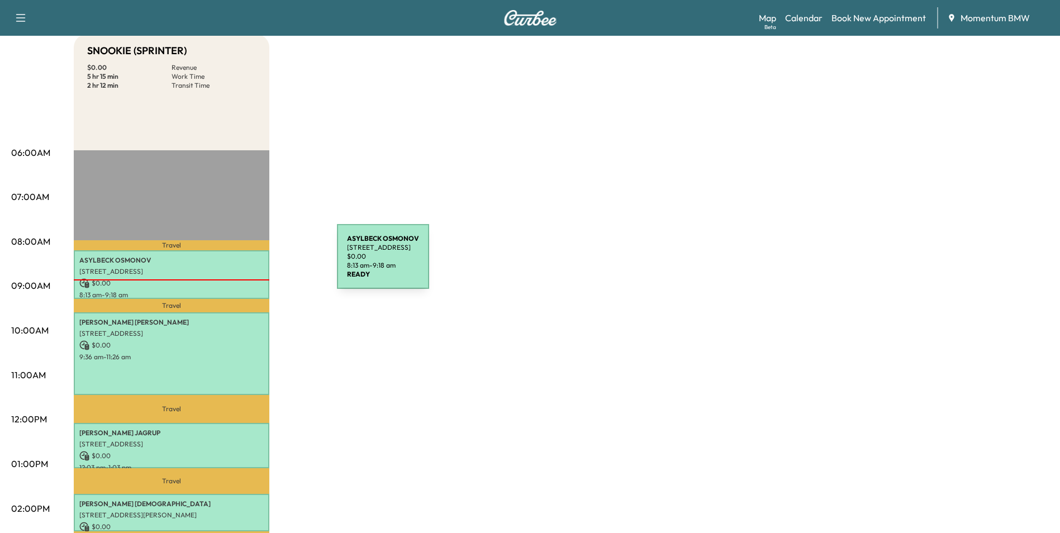
click at [253, 263] on p "[PERSON_NAME]" at bounding box center [171, 260] width 184 height 9
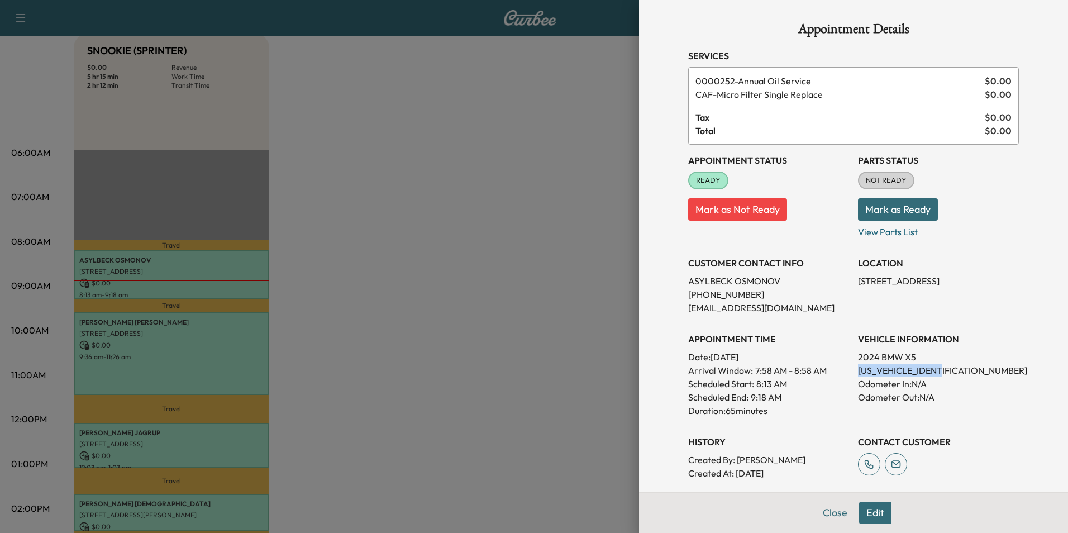
drag, startPoint x: 942, startPoint y: 370, endPoint x: 846, endPoint y: 375, distance: 96.8
click at [846, 375] on div "Appointment Status READY Mark as Not Ready Parts Status NOT READY Mark as Ready…" at bounding box center [853, 312] width 331 height 335
drag, startPoint x: 846, startPoint y: 375, endPoint x: 925, endPoint y: 371, distance: 79.5
copy p "[US_VEHICLE_IDENTIFICATION_NUMBER]"
drag, startPoint x: 961, startPoint y: 283, endPoint x: 850, endPoint y: 284, distance: 110.6
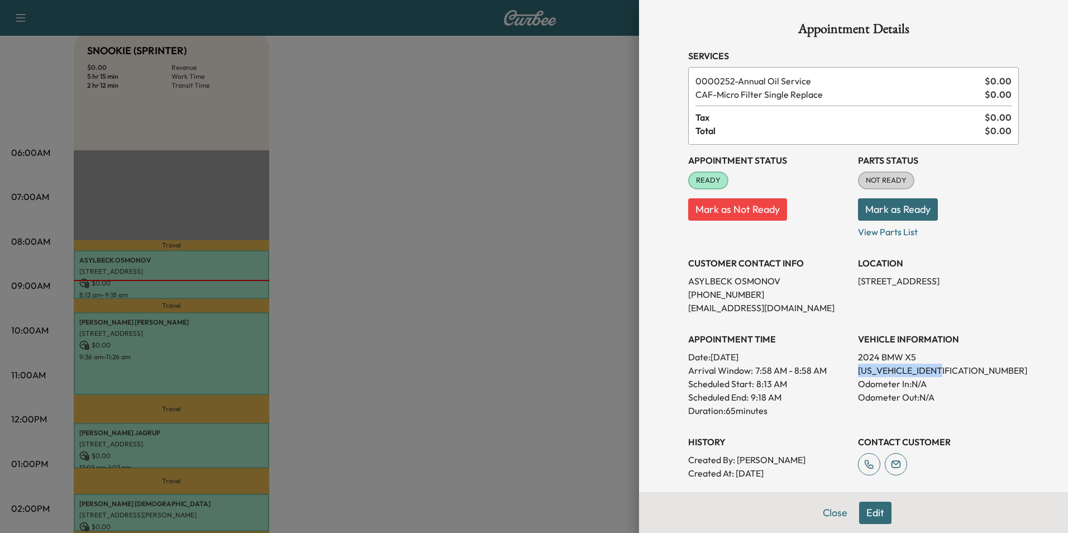
click at [858, 284] on p "[STREET_ADDRESS]" at bounding box center [938, 280] width 161 height 13
drag, startPoint x: 850, startPoint y: 284, endPoint x: 910, endPoint y: 283, distance: 59.8
copy p "[STREET_ADDRESS]"
click at [832, 517] on button "Close" at bounding box center [835, 513] width 39 height 22
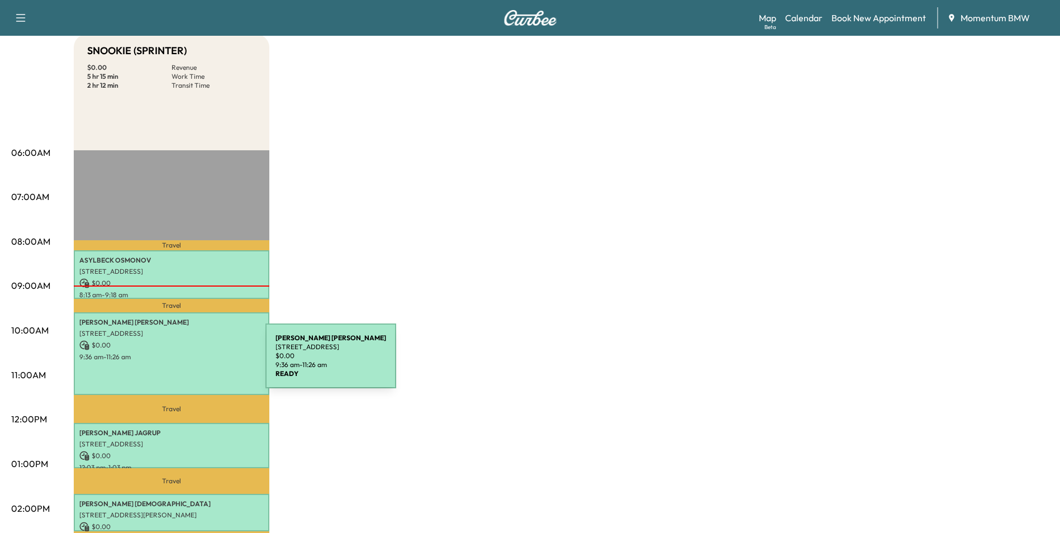
click at [182, 363] on div "[PERSON_NAME] [STREET_ADDRESS] $ 0.00 9:36 am - 11:26 am" at bounding box center [172, 353] width 196 height 83
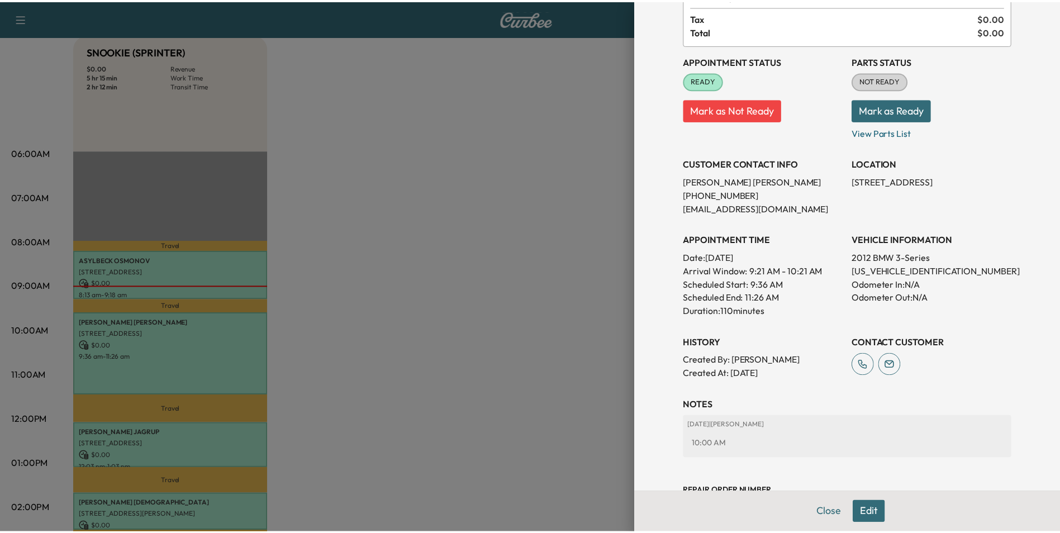
scroll to position [142, 0]
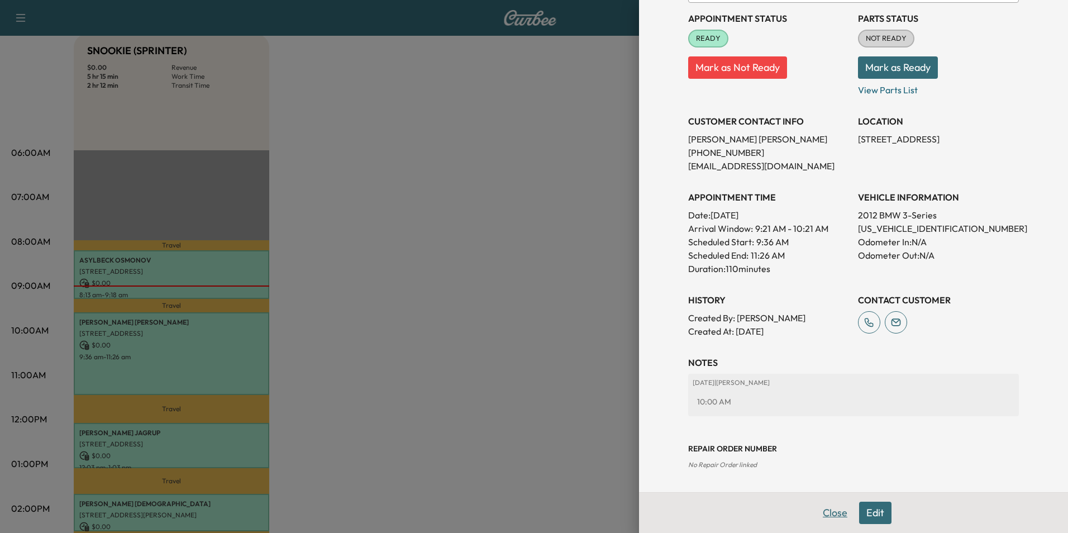
click at [827, 513] on button "Close" at bounding box center [835, 513] width 39 height 22
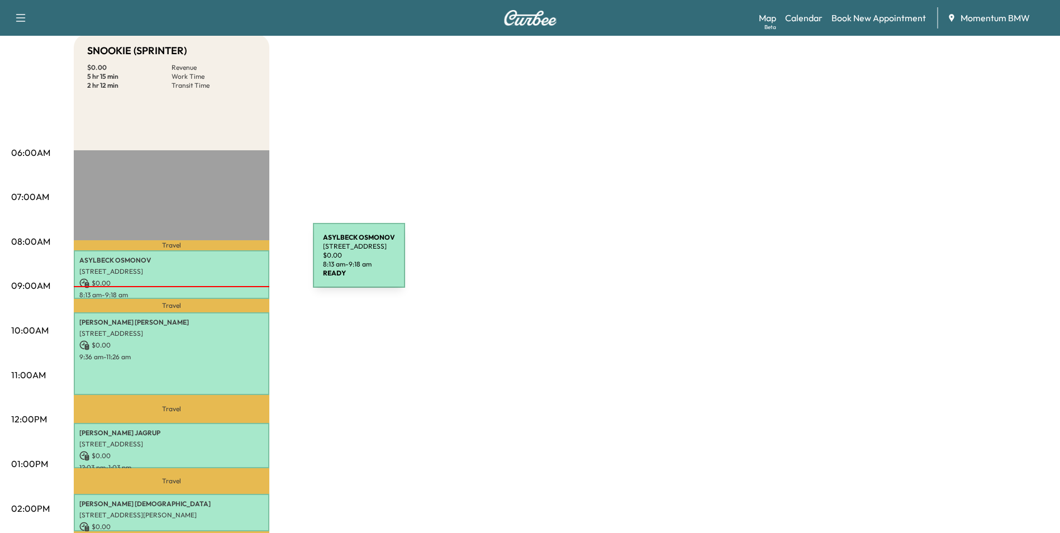
click at [227, 262] on p "[PERSON_NAME]" at bounding box center [171, 260] width 184 height 9
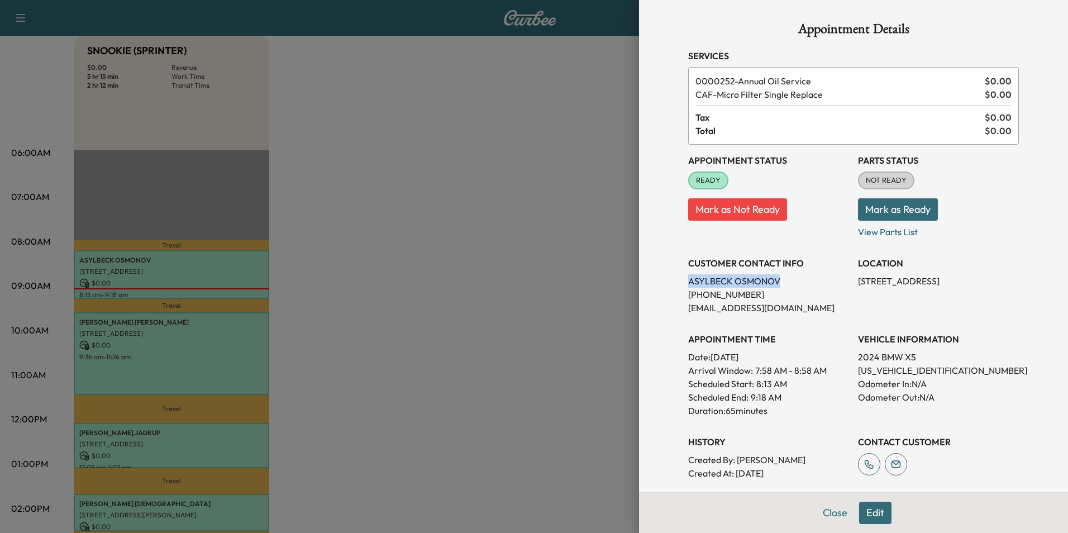
drag, startPoint x: 773, startPoint y: 281, endPoint x: 682, endPoint y: 277, distance: 91.7
click at [688, 277] on p "[PERSON_NAME]" at bounding box center [768, 280] width 161 height 13
drag, startPoint x: 682, startPoint y: 277, endPoint x: 754, endPoint y: 281, distance: 72.7
copy p "[PERSON_NAME]"
click at [820, 511] on button "Close" at bounding box center [835, 513] width 39 height 22
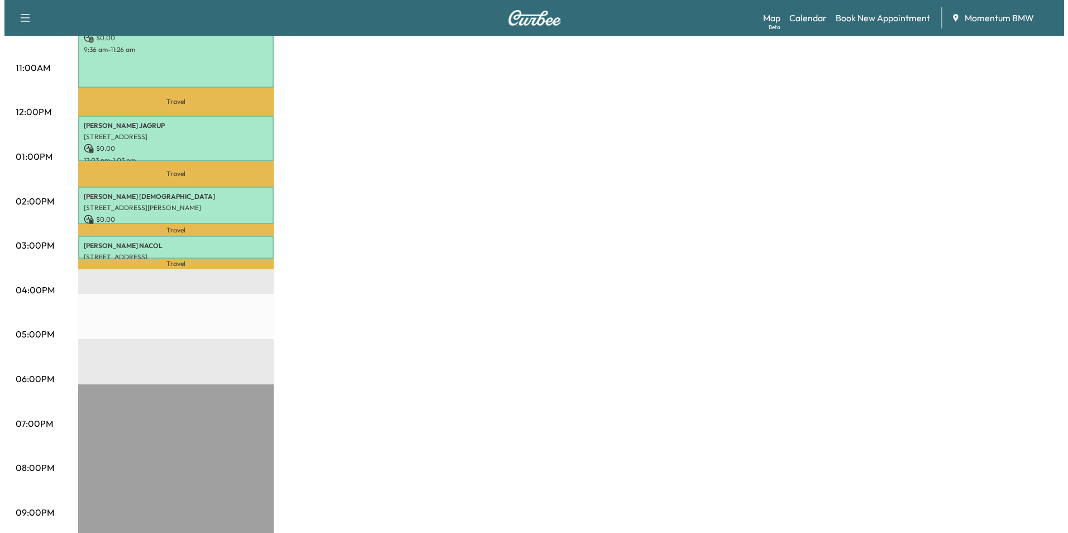
scroll to position [447, 0]
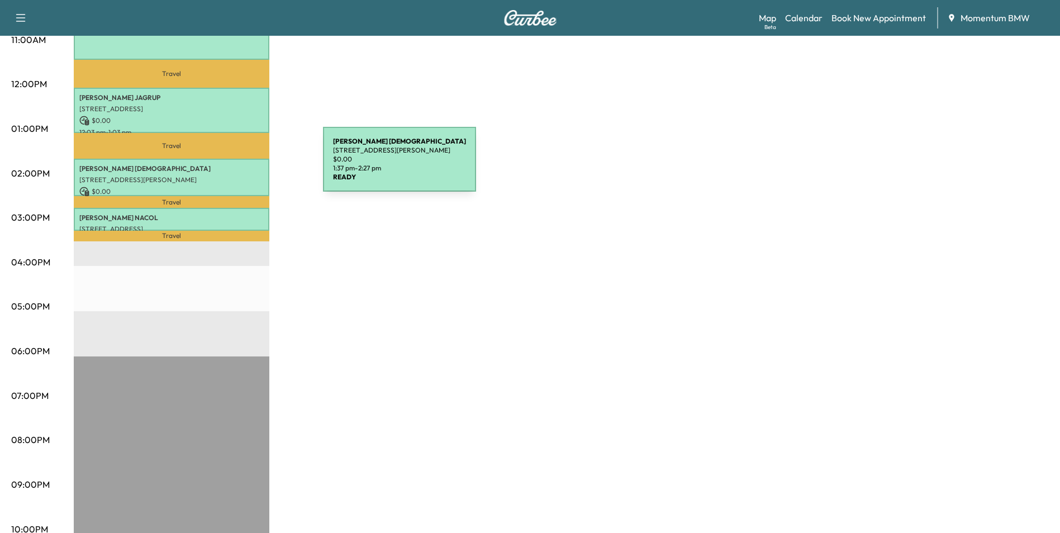
click at [239, 166] on p "[PERSON_NAME][DEMOGRAPHIC_DATA]" at bounding box center [171, 168] width 184 height 9
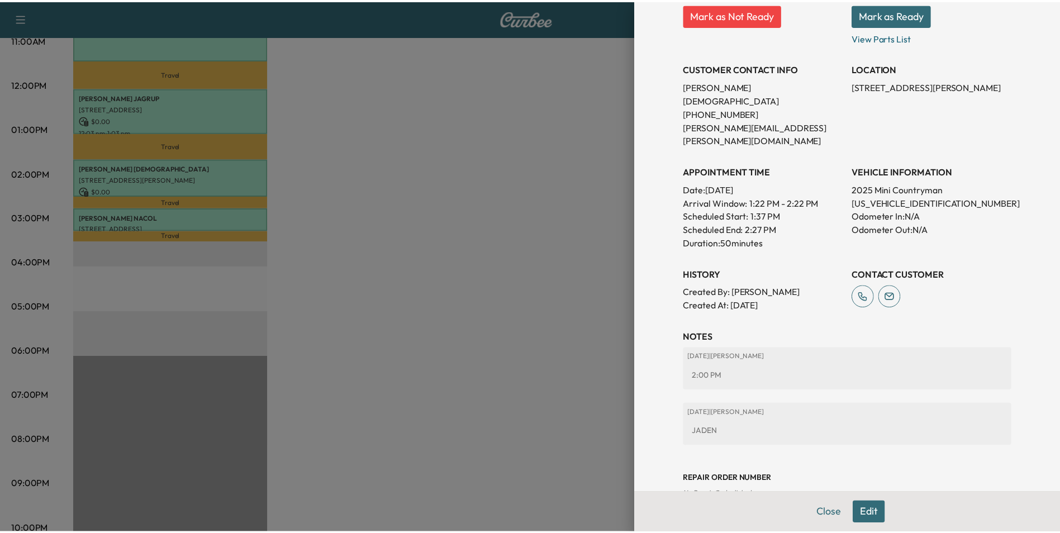
scroll to position [184, 0]
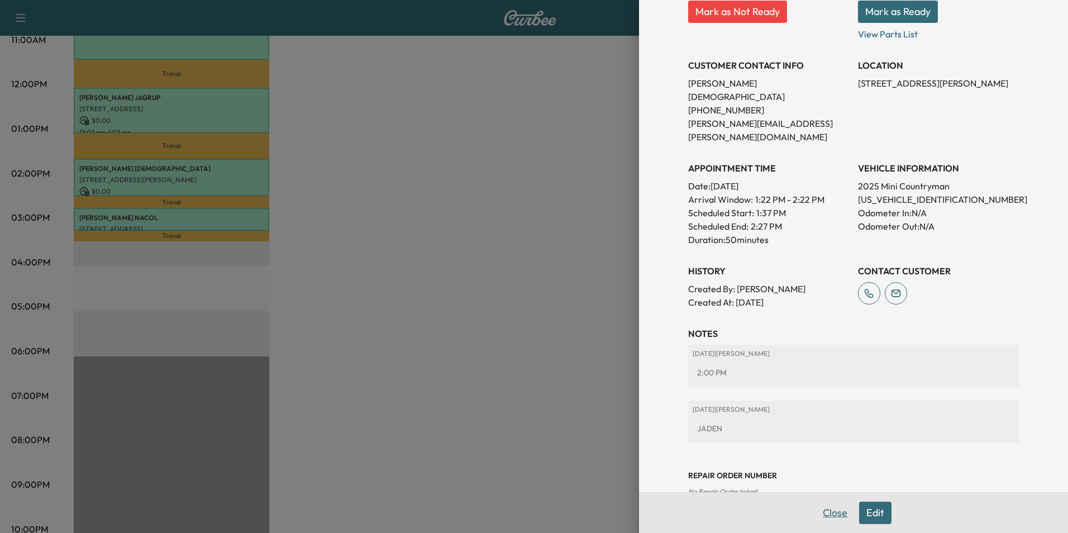
click at [830, 511] on button "Close" at bounding box center [835, 513] width 39 height 22
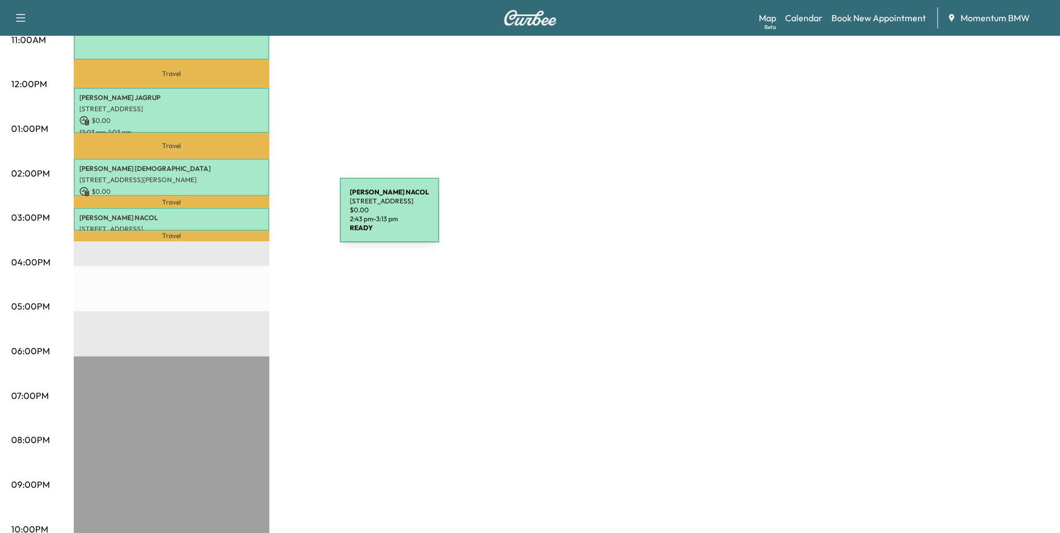
click at [256, 217] on p "[PERSON_NAME]" at bounding box center [171, 217] width 184 height 9
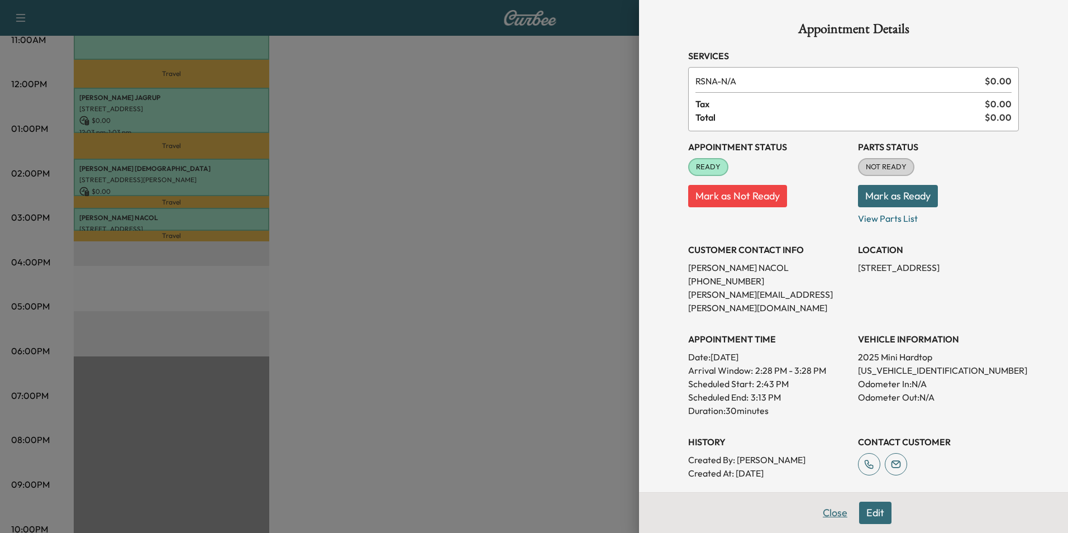
drag, startPoint x: 827, startPoint y: 508, endPoint x: 766, endPoint y: 475, distance: 68.7
click at [827, 507] on button "Close" at bounding box center [835, 513] width 39 height 22
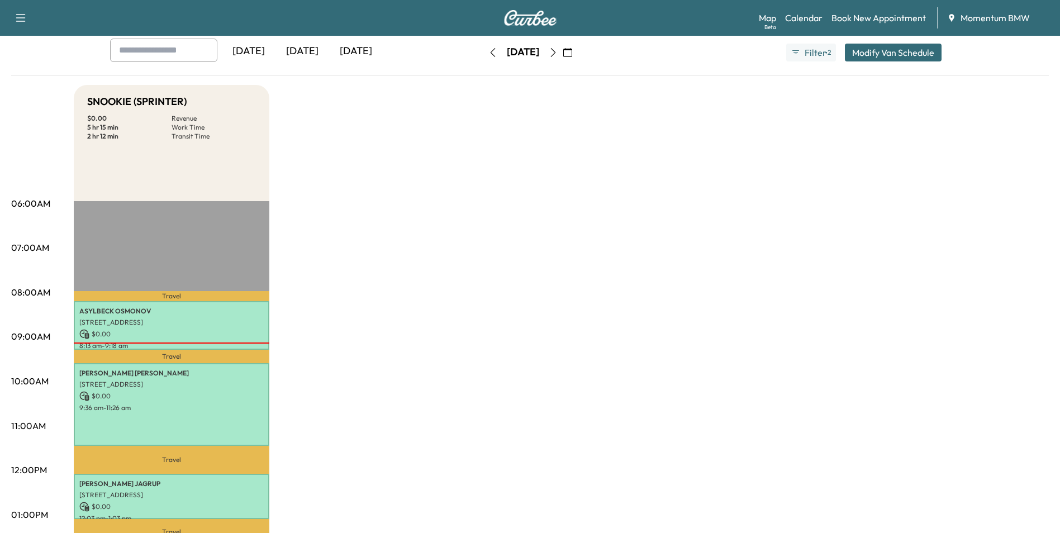
scroll to position [0, 0]
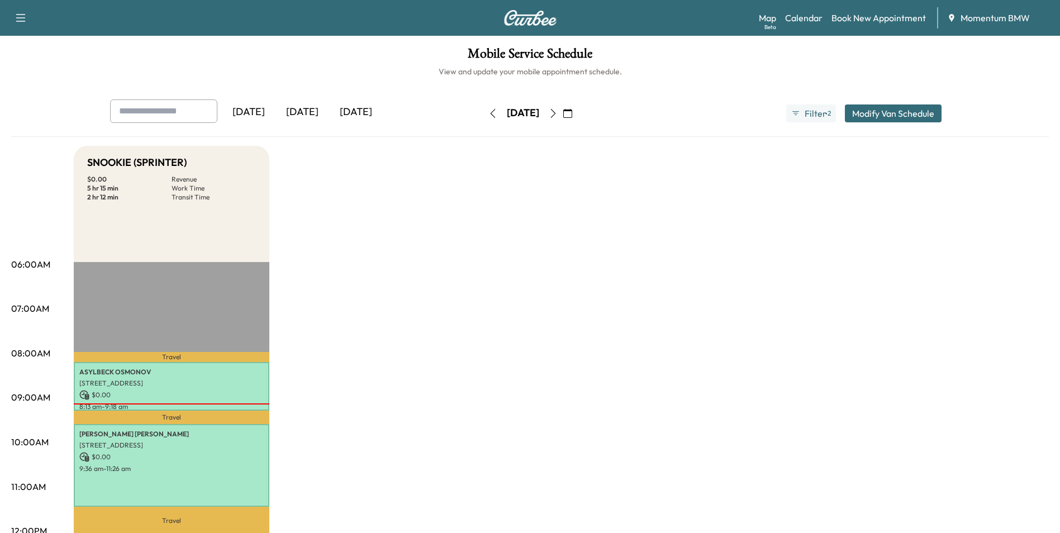
click at [488, 115] on icon "button" at bounding box center [492, 113] width 9 height 9
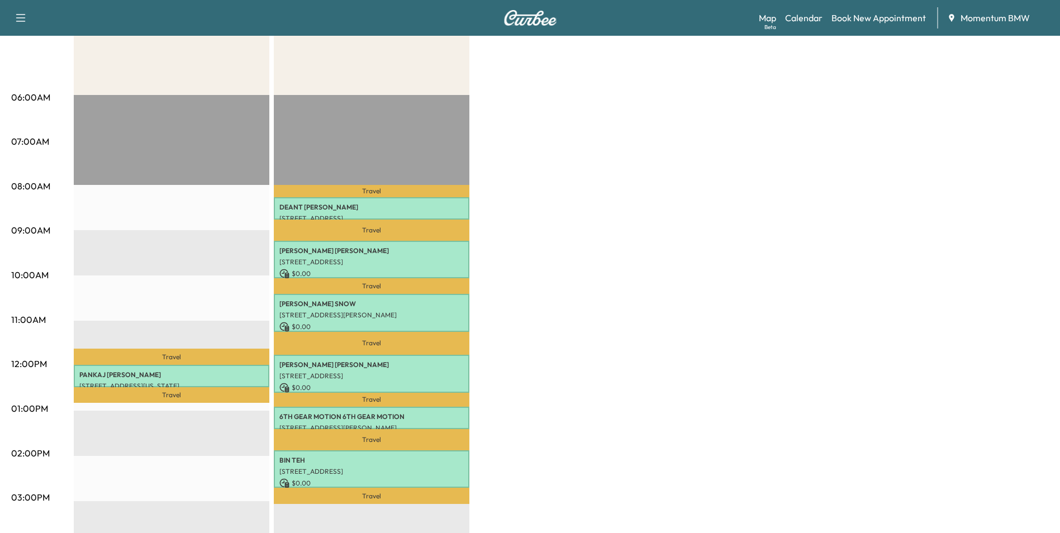
scroll to position [168, 0]
click at [231, 370] on p "[PERSON_NAME]" at bounding box center [171, 374] width 184 height 9
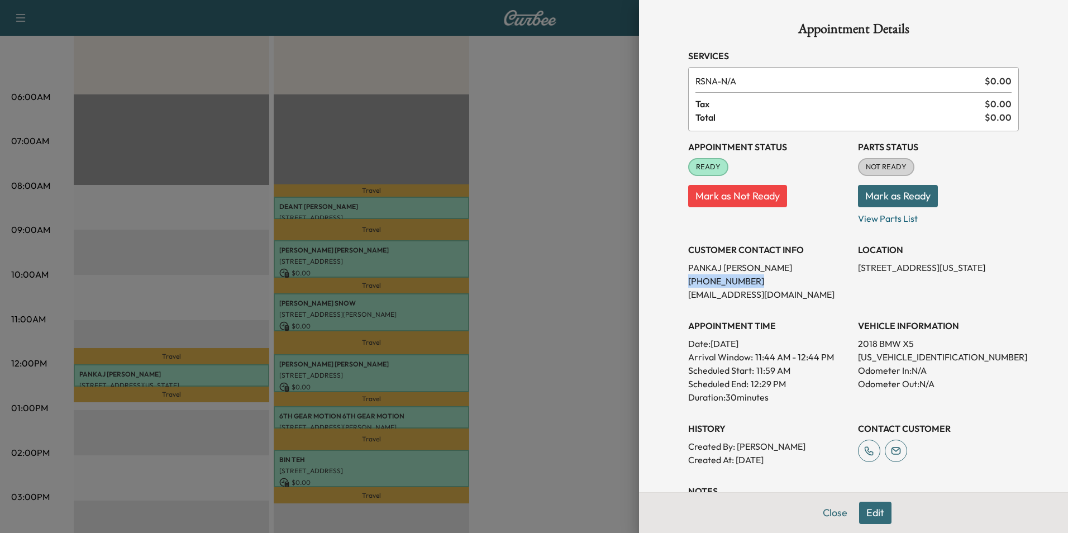
drag, startPoint x: 740, startPoint y: 283, endPoint x: 680, endPoint y: 286, distance: 59.8
click at [688, 286] on p "[PHONE_NUMBER]" at bounding box center [768, 280] width 161 height 13
drag, startPoint x: 680, startPoint y: 286, endPoint x: 725, endPoint y: 284, distance: 44.7
copy p "[PHONE_NUMBER]"
click at [823, 512] on button "Close" at bounding box center [835, 513] width 39 height 22
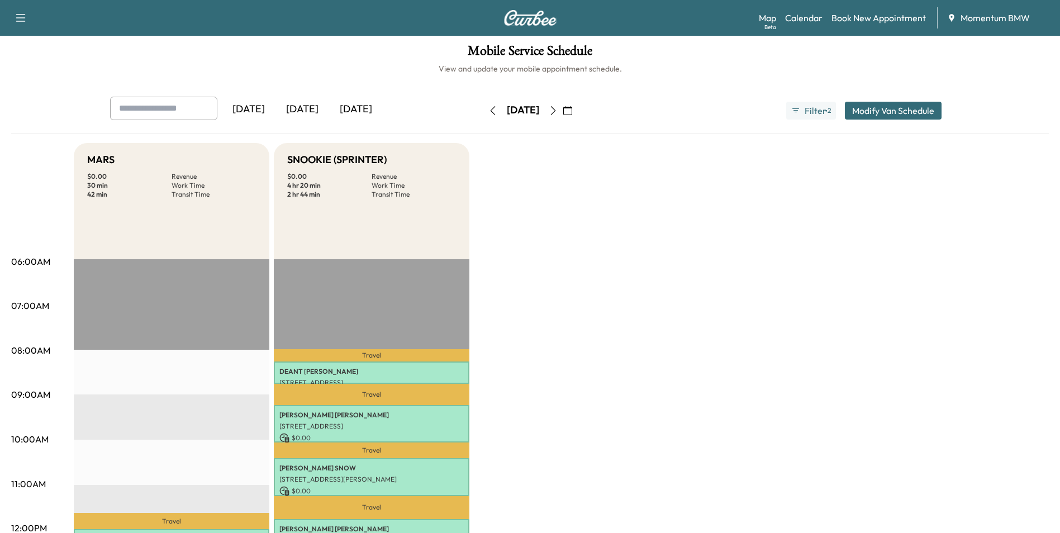
scroll to position [0, 0]
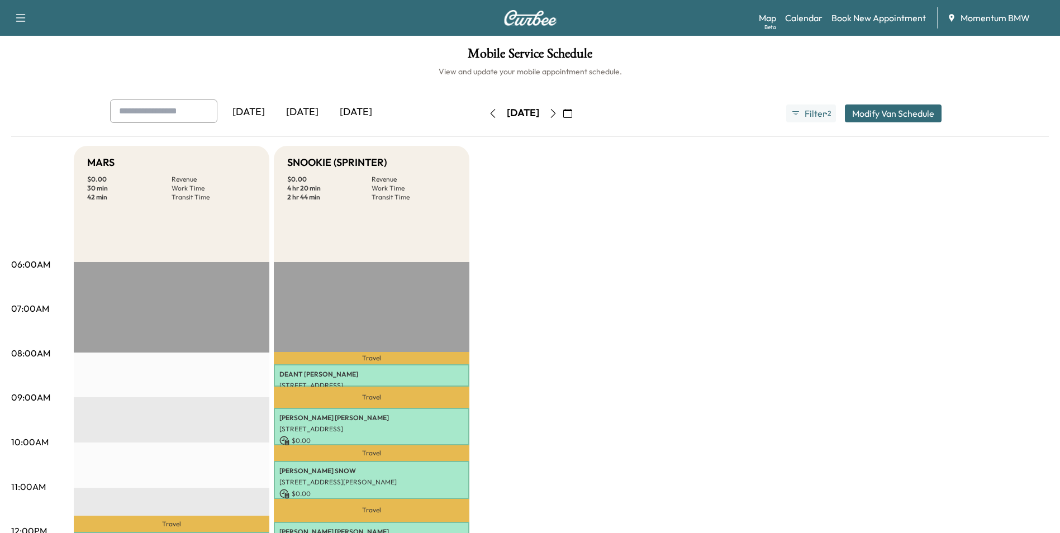
click at [558, 113] on icon "button" at bounding box center [553, 113] width 9 height 9
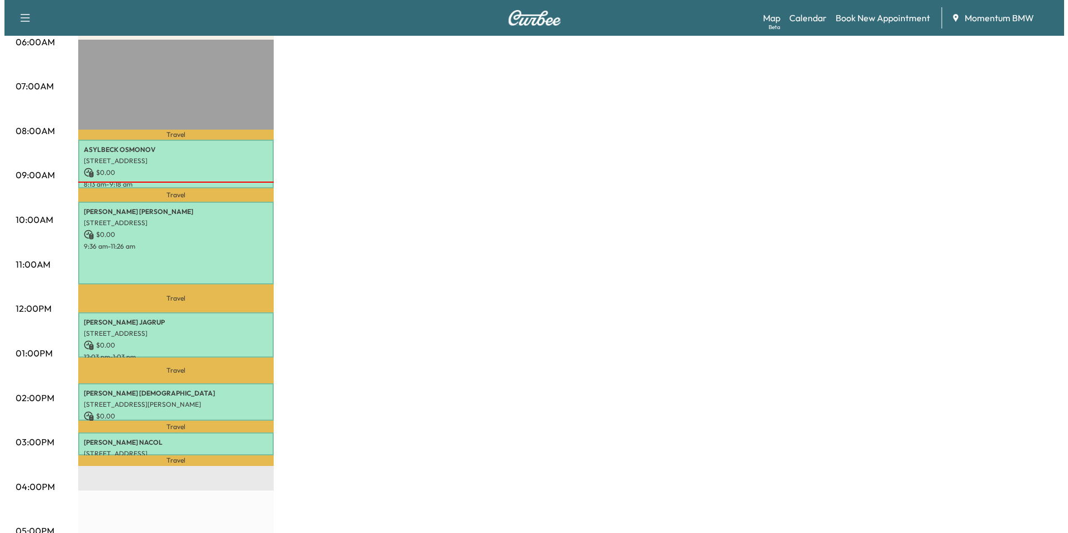
scroll to position [223, 0]
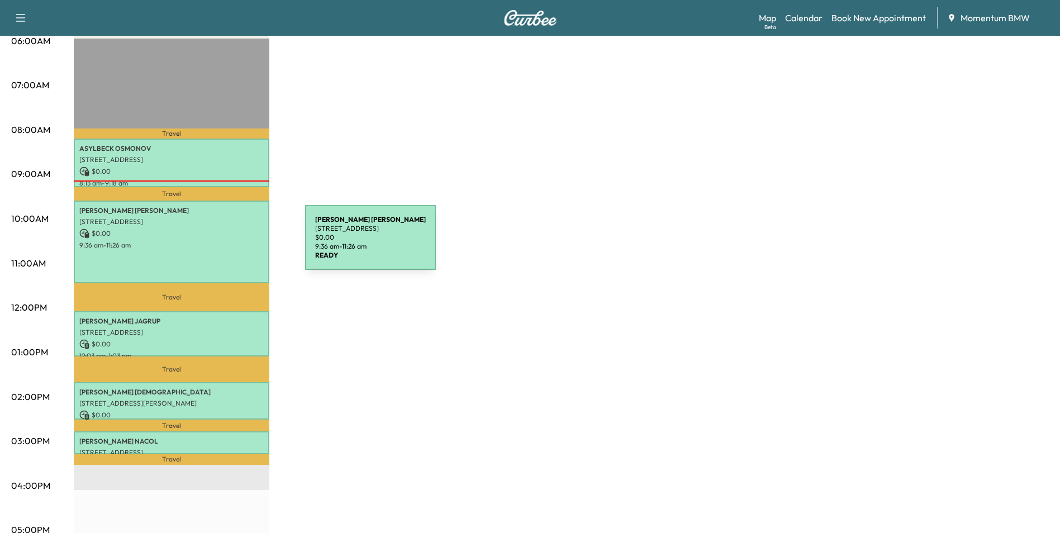
click at [221, 244] on p "9:36 am - 11:26 am" at bounding box center [171, 245] width 184 height 9
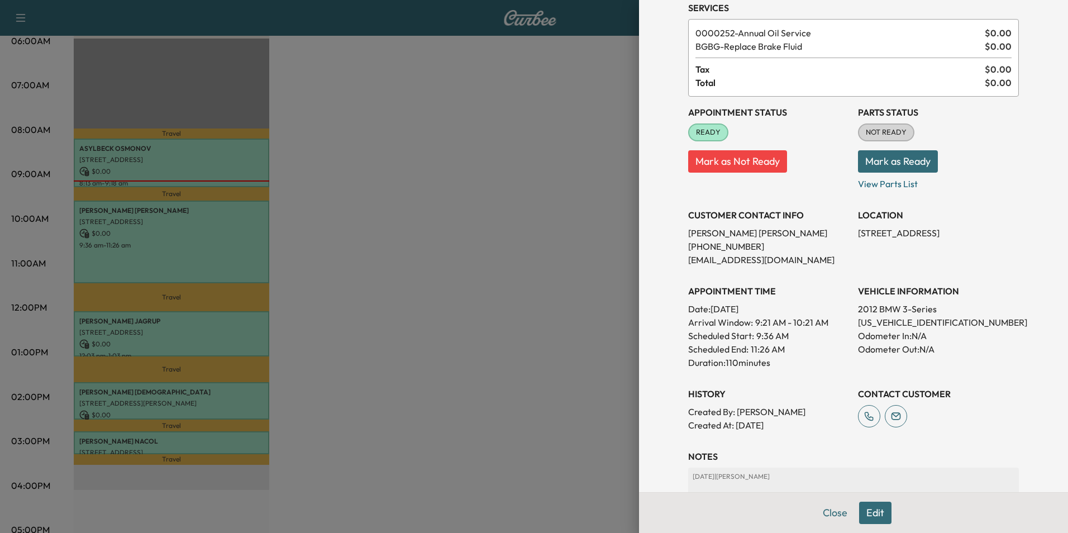
scroll to position [142, 0]
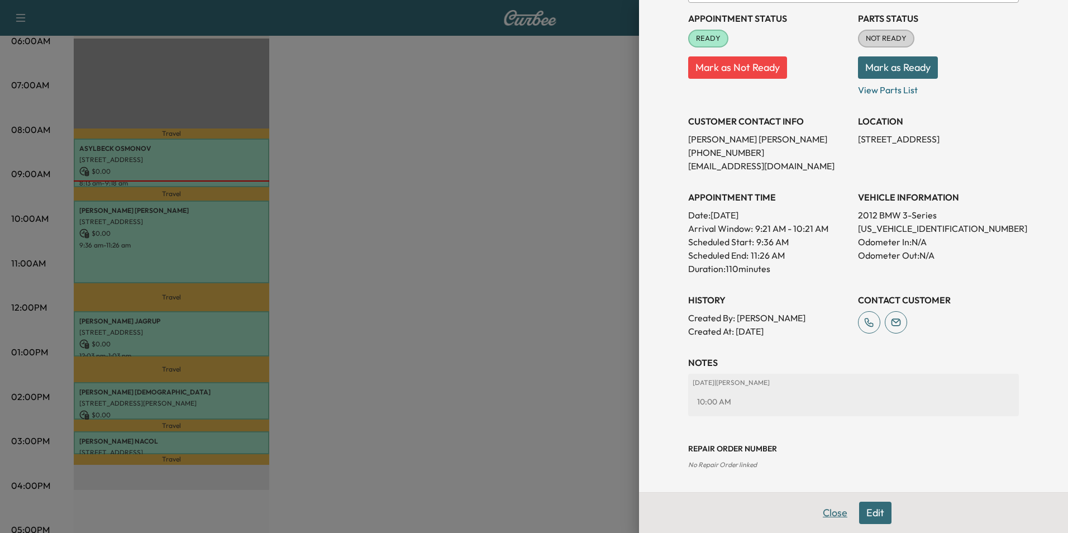
click at [828, 509] on button "Close" at bounding box center [835, 513] width 39 height 22
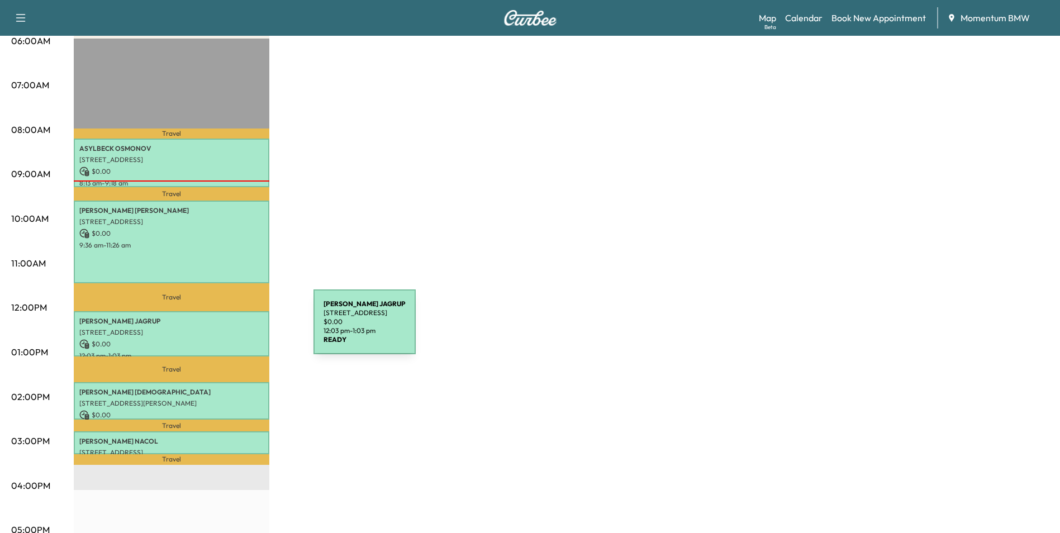
click at [230, 329] on p "[STREET_ADDRESS]" at bounding box center [171, 332] width 184 height 9
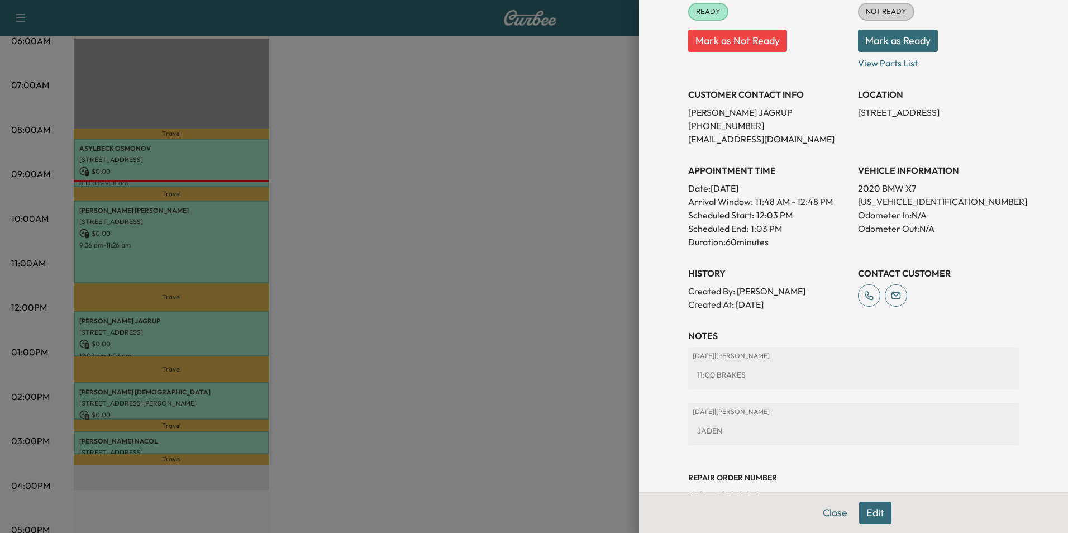
scroll to position [184, 0]
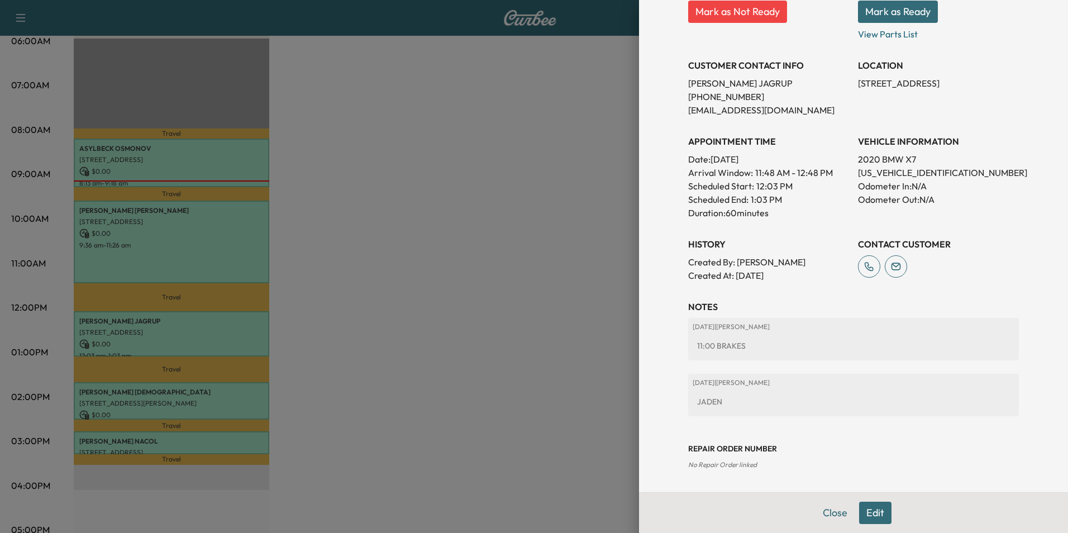
drag, startPoint x: 827, startPoint y: 513, endPoint x: 818, endPoint y: 513, distance: 8.4
click at [827, 513] on button "Close" at bounding box center [835, 513] width 39 height 22
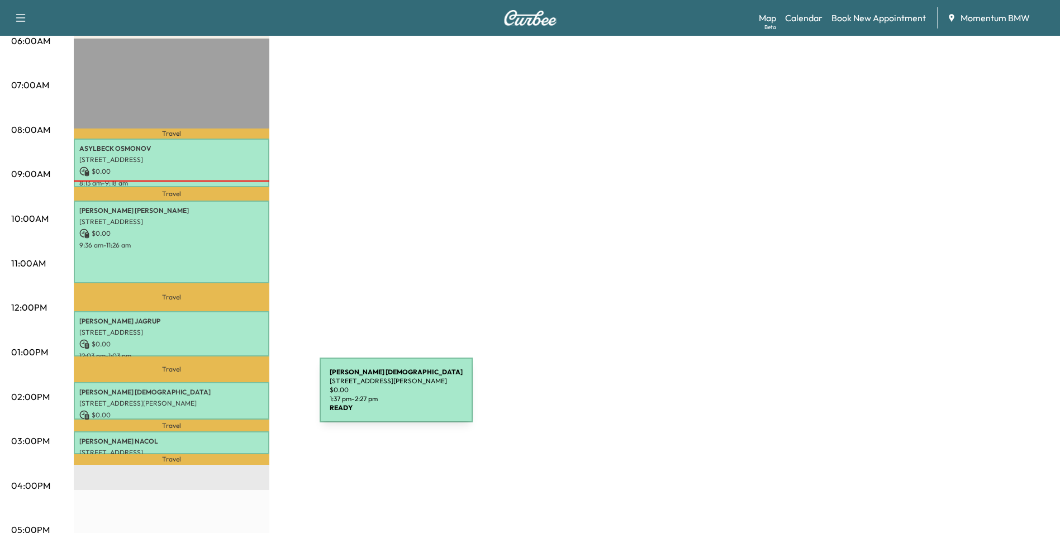
click at [236, 399] on p "[STREET_ADDRESS][PERSON_NAME]" at bounding box center [171, 403] width 184 height 9
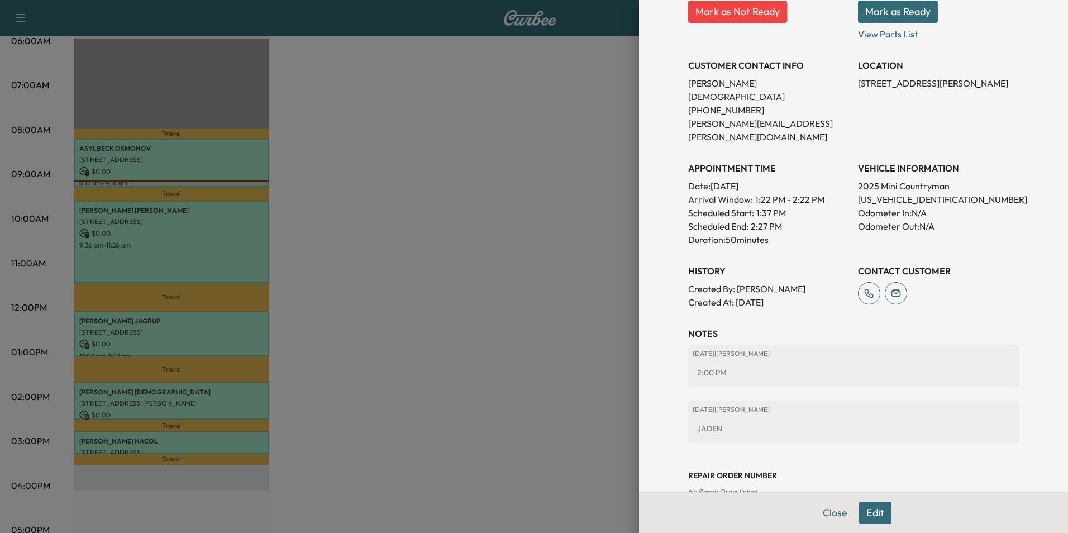
click at [822, 513] on button "Close" at bounding box center [835, 513] width 39 height 22
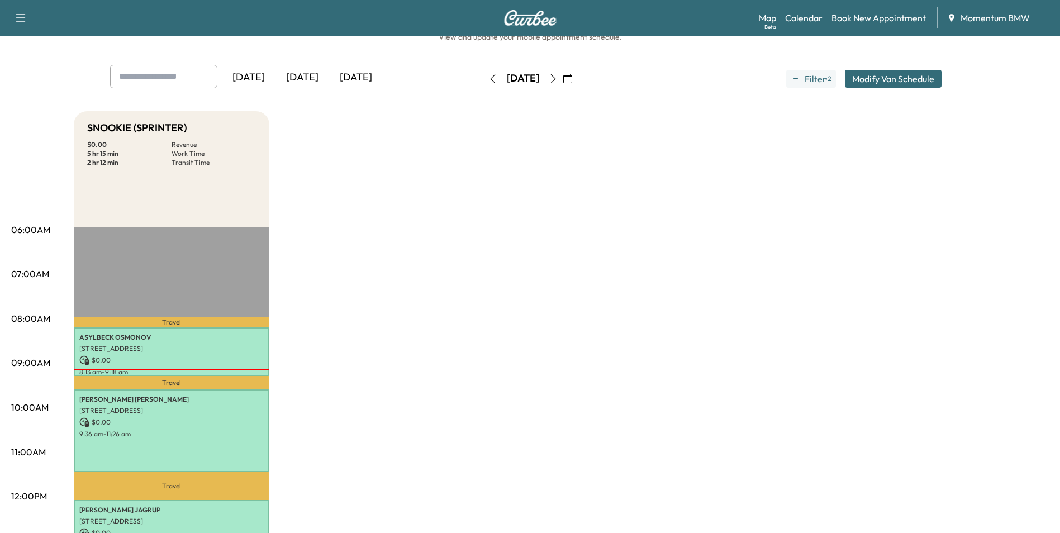
scroll to position [0, 0]
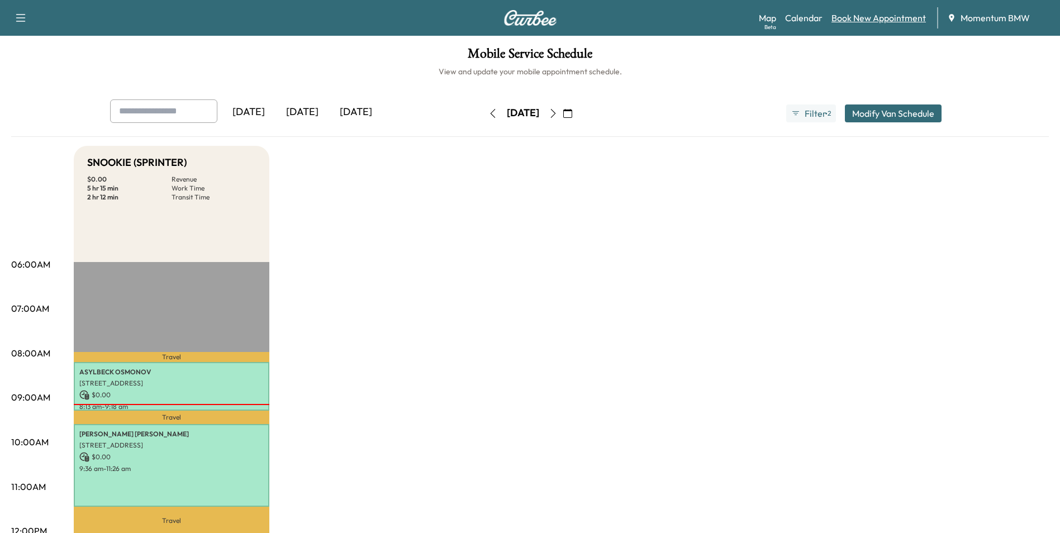
click at [894, 22] on link "Book New Appointment" at bounding box center [878, 17] width 94 height 13
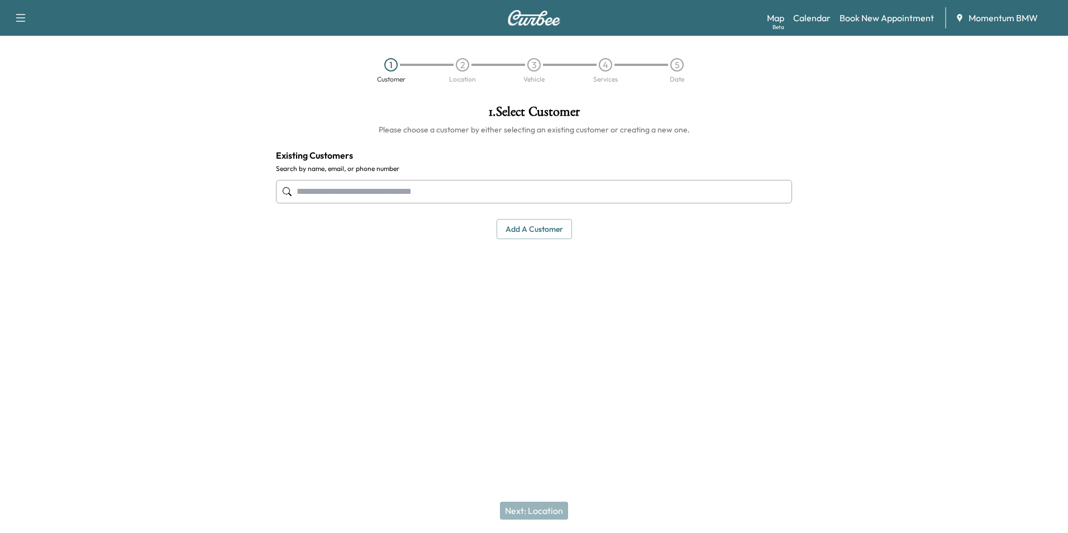
click at [514, 197] on input "text" at bounding box center [534, 191] width 516 height 23
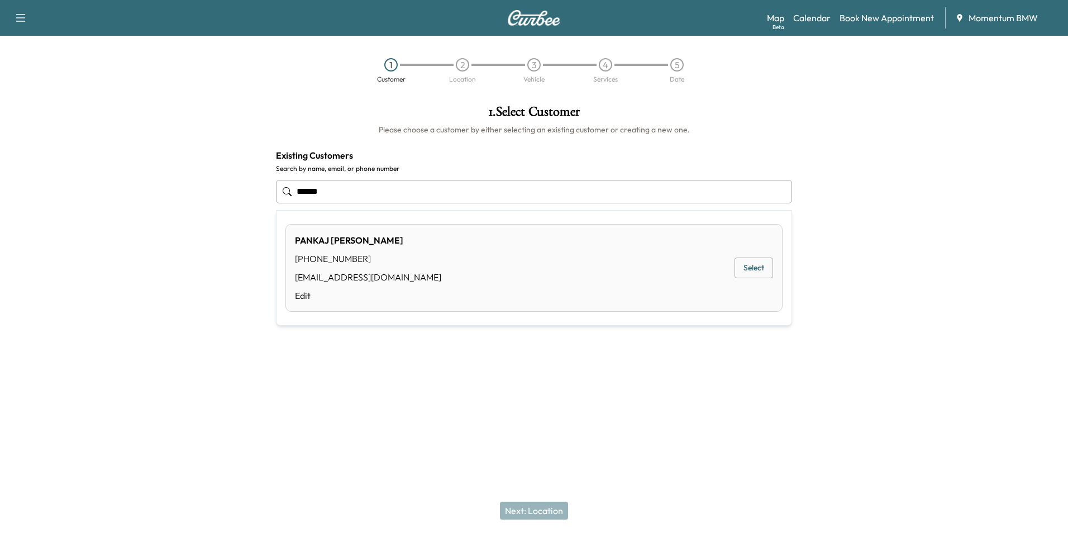
click at [756, 274] on button "Select" at bounding box center [754, 268] width 39 height 21
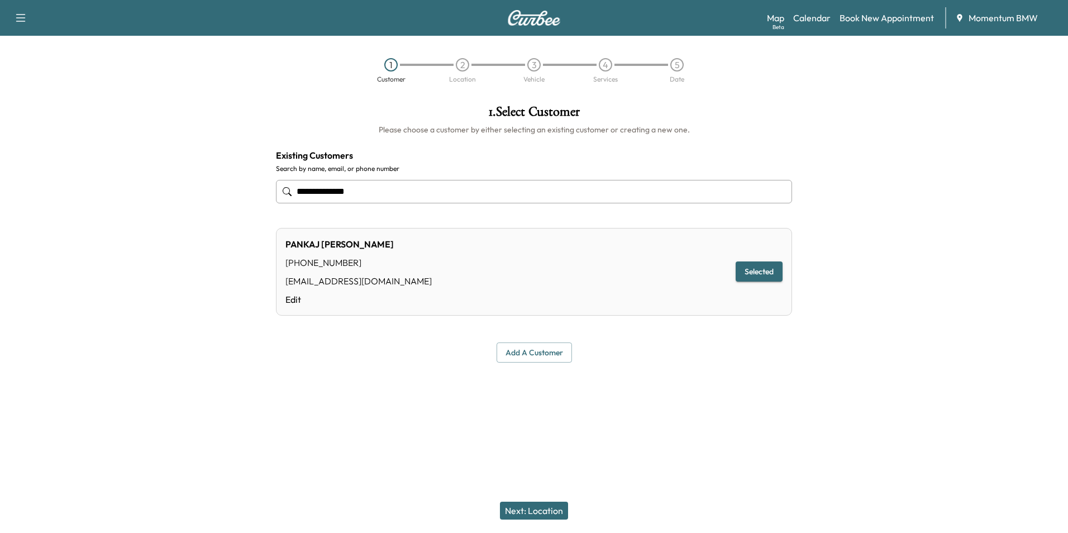
type input "**********"
click at [559, 512] on button "Next: Location" at bounding box center [534, 511] width 68 height 18
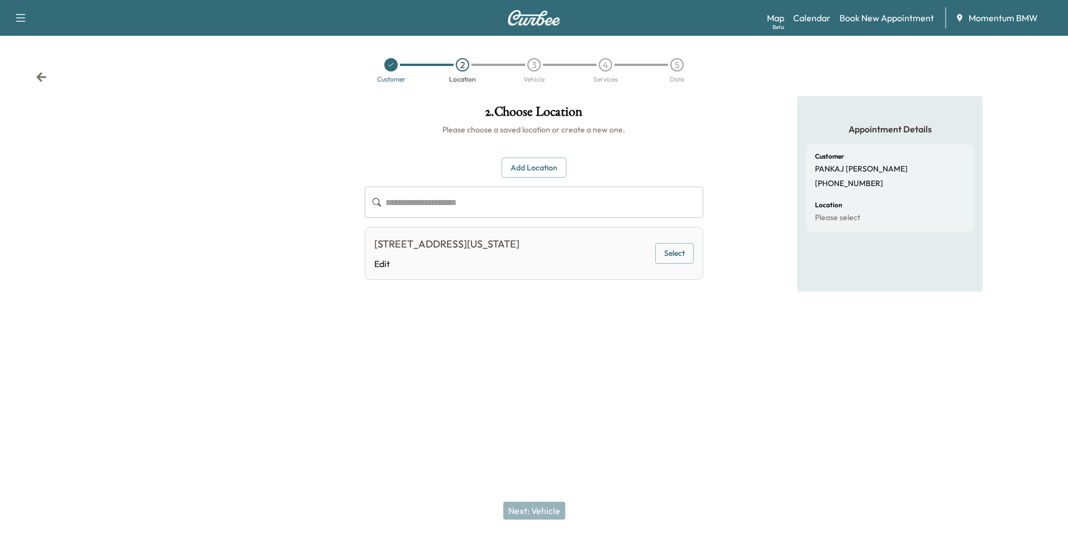
click at [682, 252] on button "Select" at bounding box center [674, 253] width 39 height 21
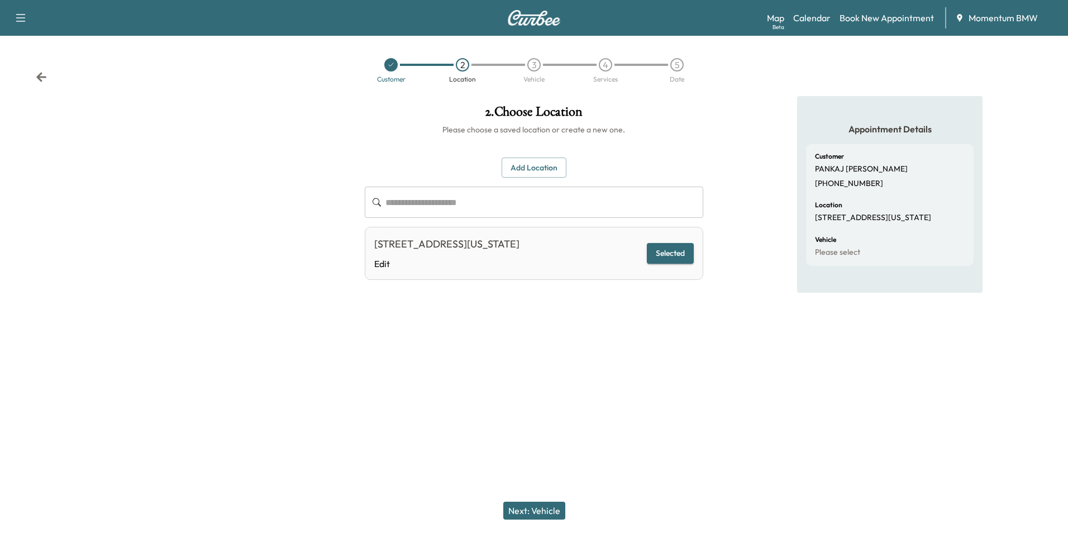
click at [542, 509] on button "Next: Vehicle" at bounding box center [534, 511] width 62 height 18
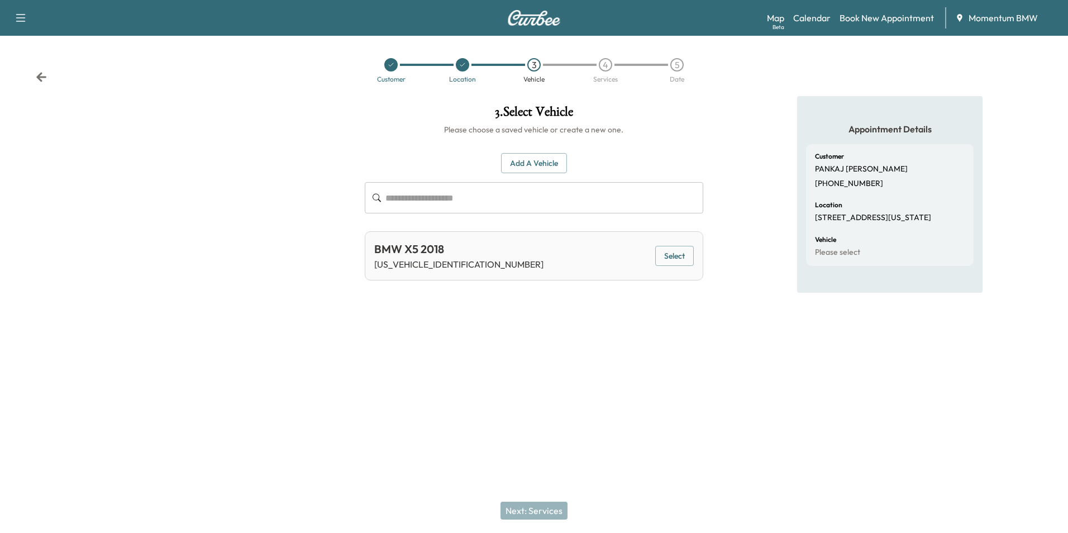
click at [674, 258] on button "Select" at bounding box center [674, 256] width 39 height 21
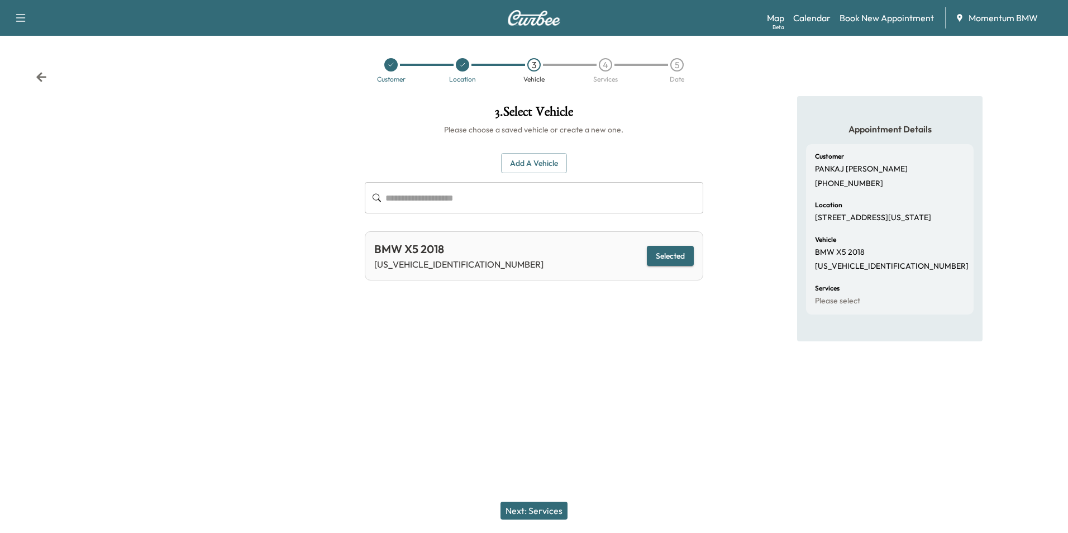
click at [544, 505] on button "Next: Services" at bounding box center [534, 511] width 67 height 18
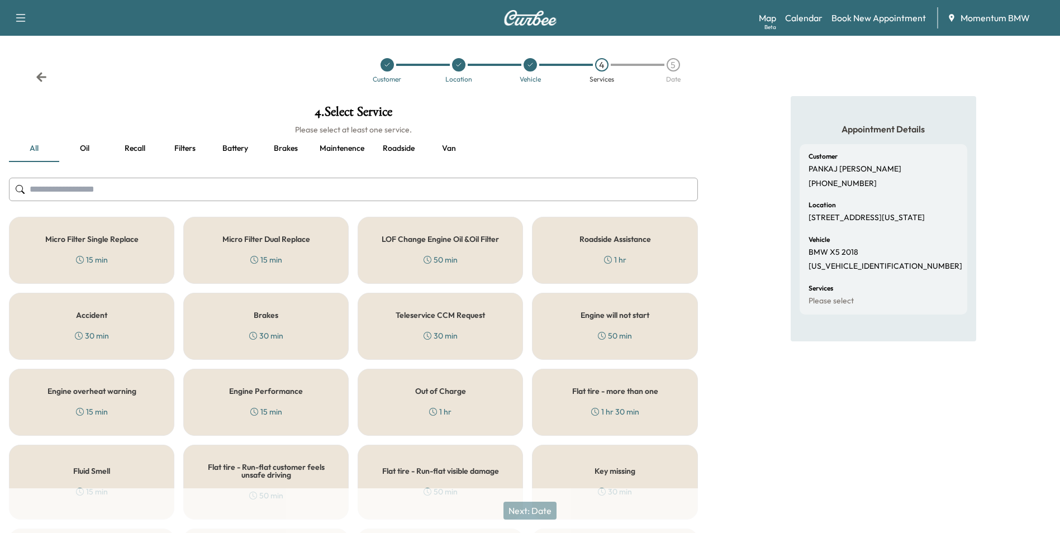
click at [93, 147] on button "Oil" at bounding box center [84, 148] width 50 height 27
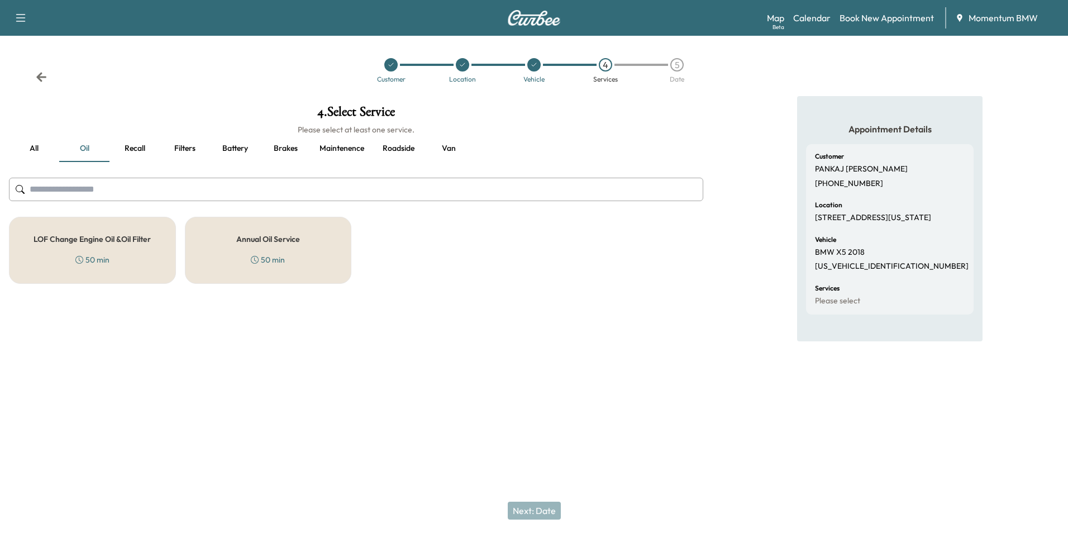
click at [286, 242] on h5 "Annual Oil Service" at bounding box center [268, 239] width 64 height 8
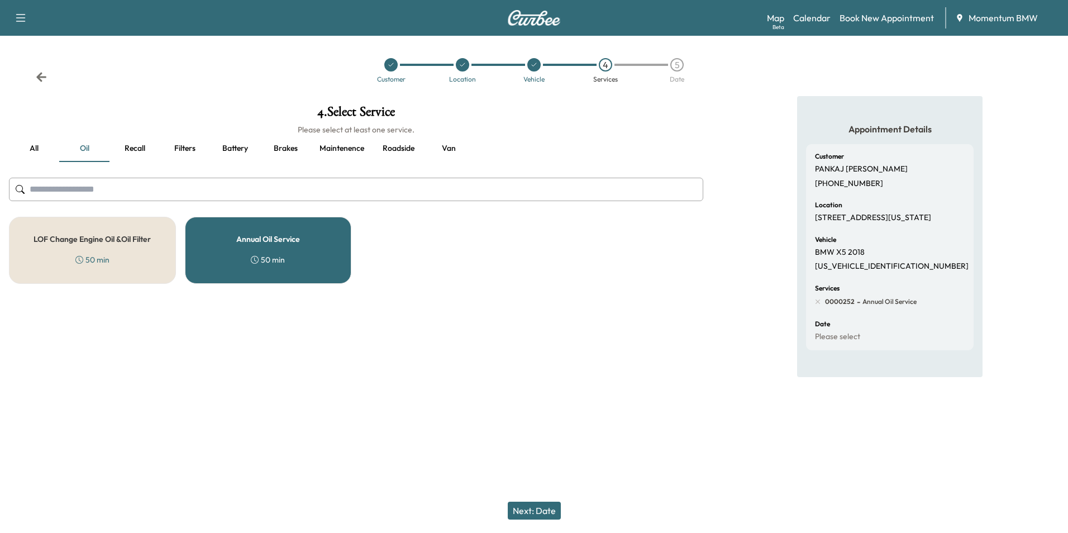
click at [556, 509] on button "Next: Date" at bounding box center [534, 511] width 53 height 18
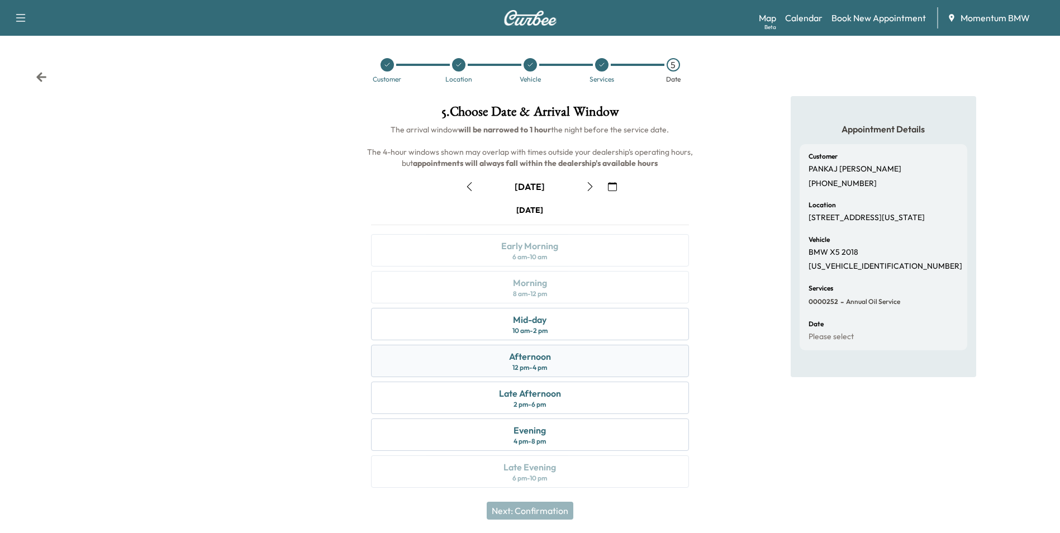
click at [612, 359] on div "Afternoon 12 pm - 4 pm" at bounding box center [529, 361] width 317 height 32
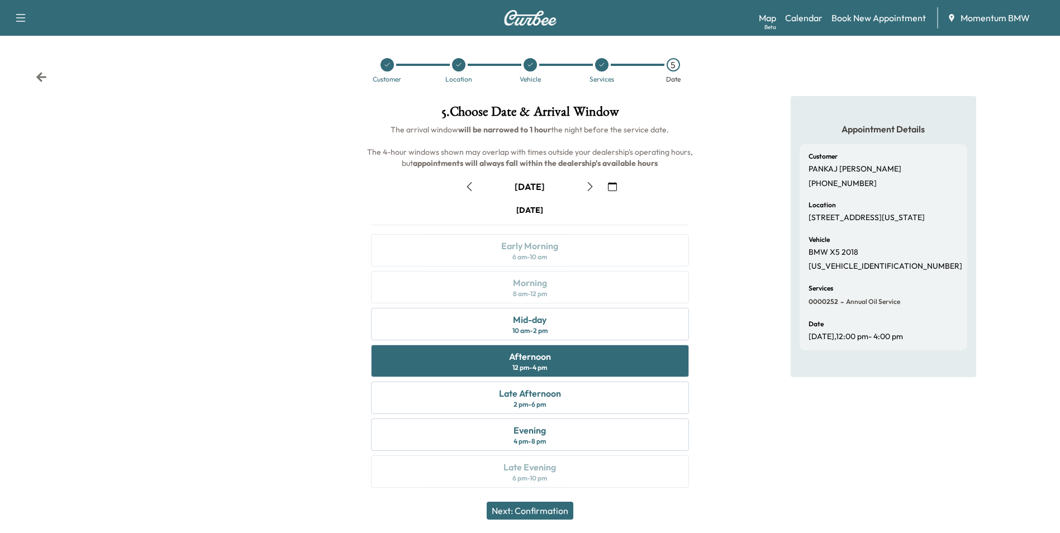
click at [470, 188] on icon "button" at bounding box center [469, 186] width 9 height 9
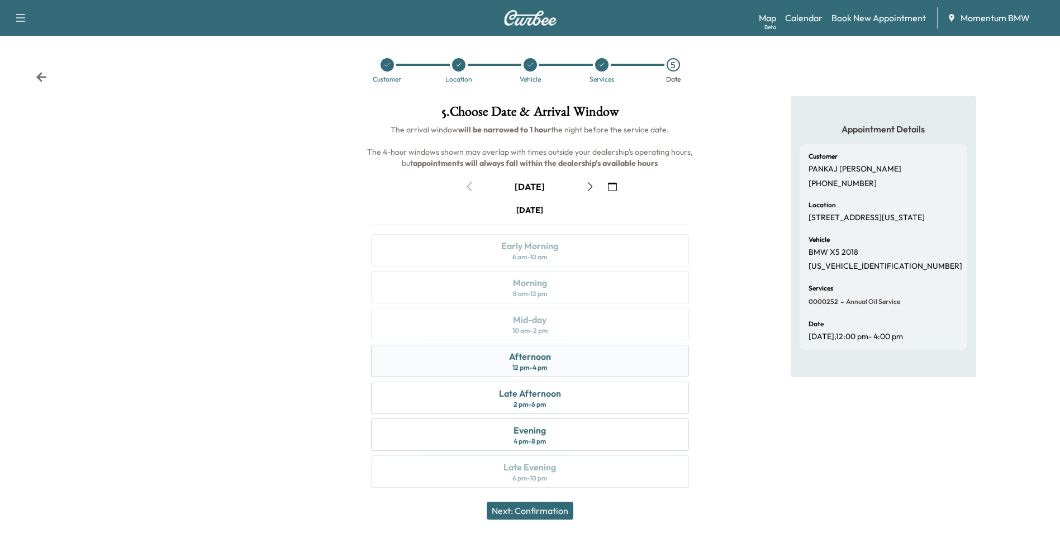
click at [550, 360] on div "Afternoon" at bounding box center [530, 356] width 42 height 13
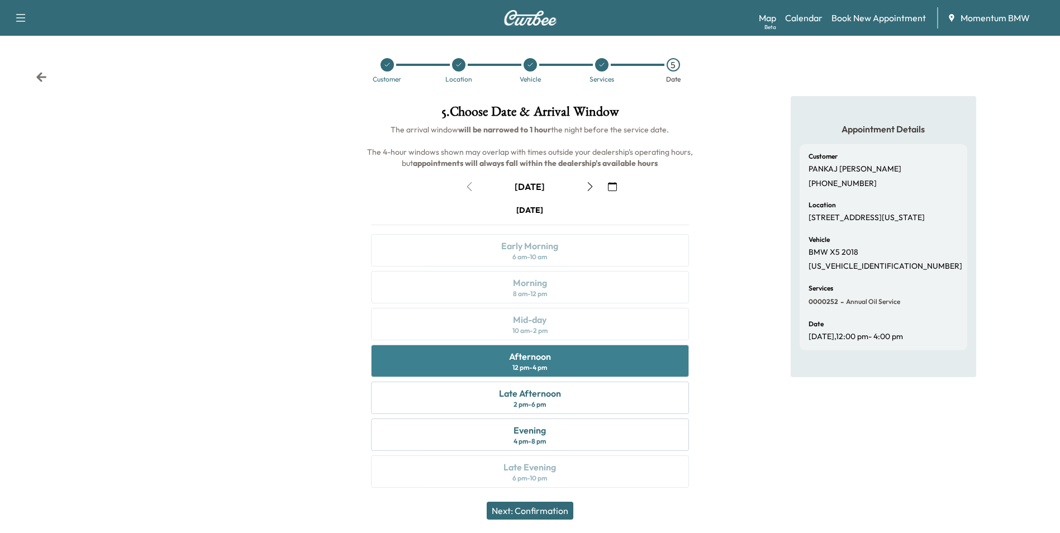
click at [578, 368] on div "Afternoon 12 pm - 4 pm" at bounding box center [529, 361] width 317 height 32
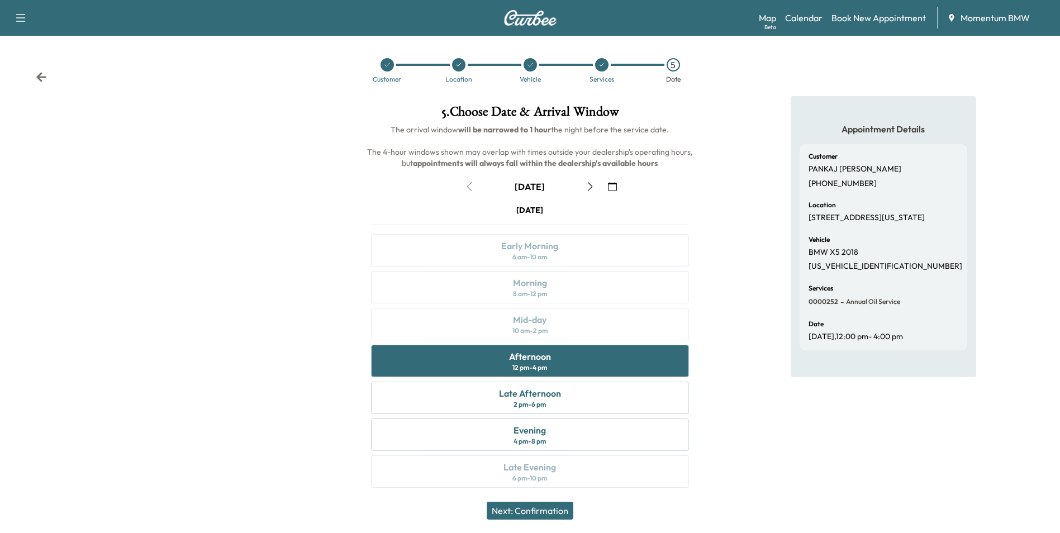
click at [565, 513] on button "Next: Confirmation" at bounding box center [530, 511] width 87 height 18
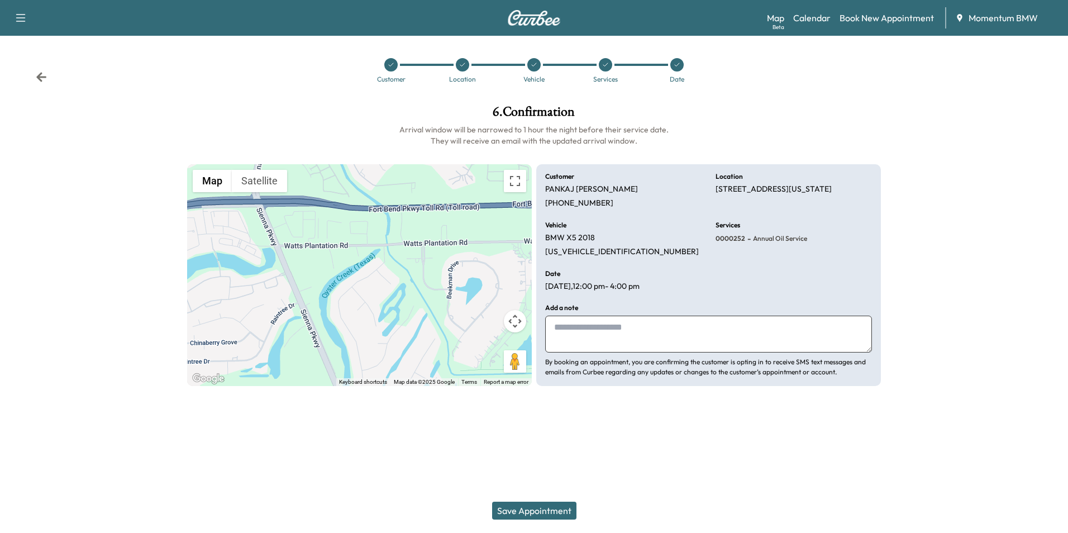
click at [725, 335] on textarea at bounding box center [708, 334] width 327 height 37
type textarea "*******"
click at [561, 514] on button "Save Appointment" at bounding box center [534, 511] width 84 height 18
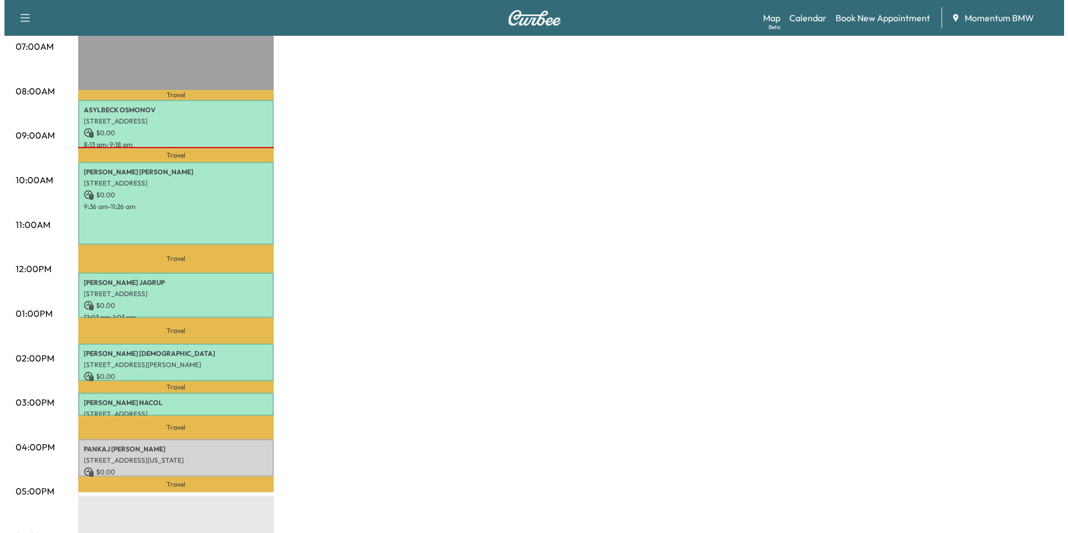
scroll to position [279, 0]
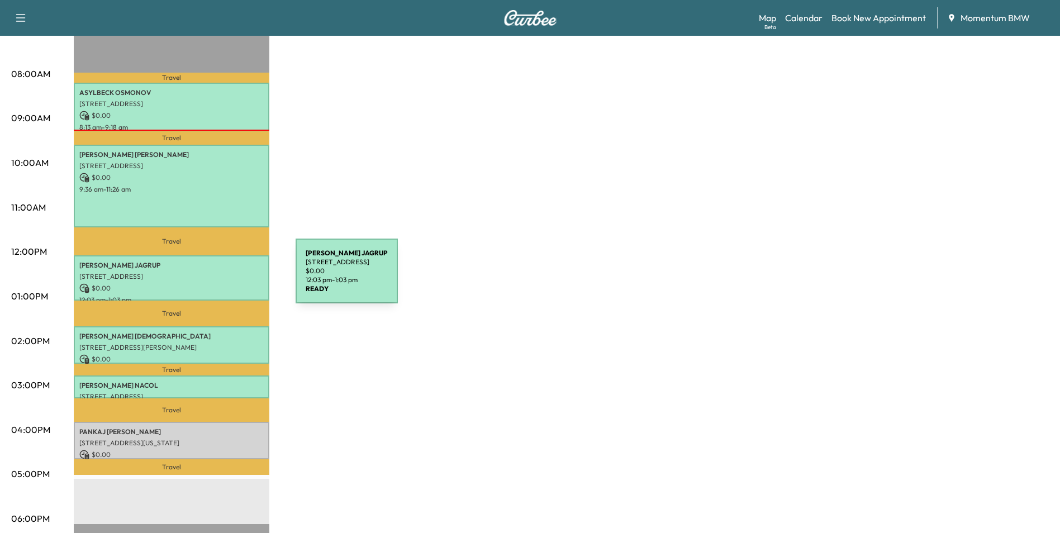
click at [212, 278] on p "[STREET_ADDRESS]" at bounding box center [171, 276] width 184 height 9
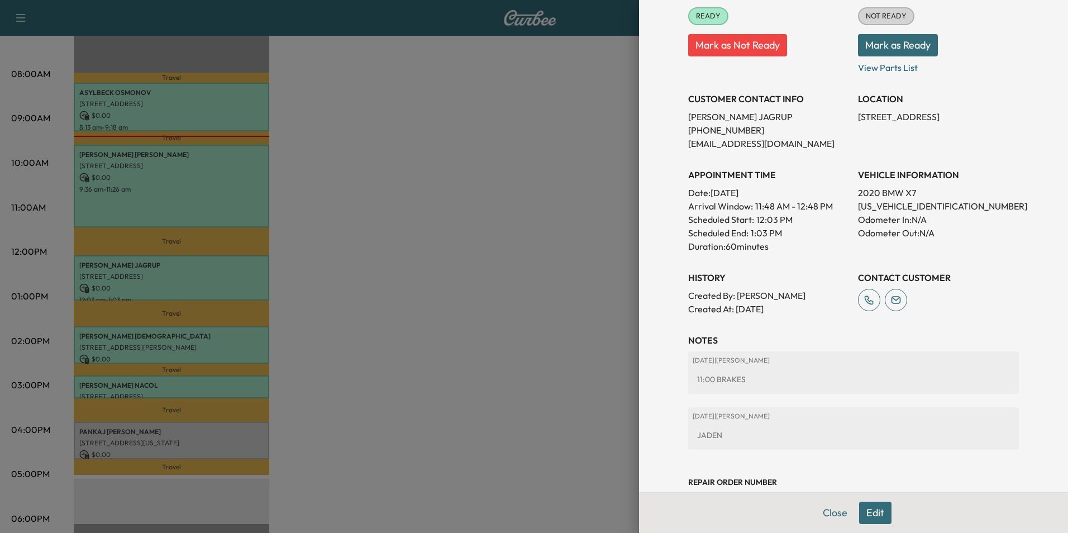
scroll to position [184, 0]
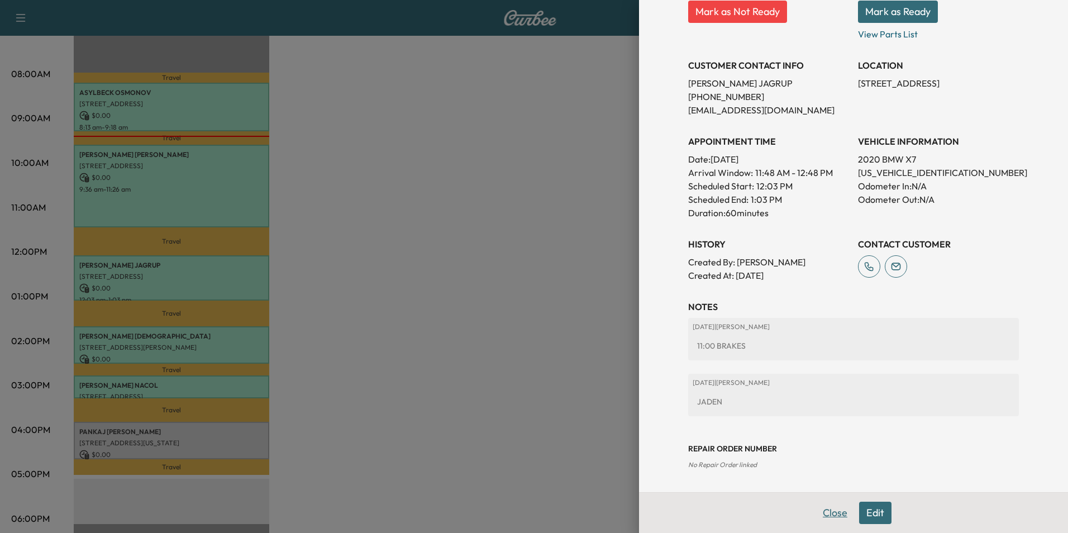
click at [828, 512] on button "Close" at bounding box center [835, 513] width 39 height 22
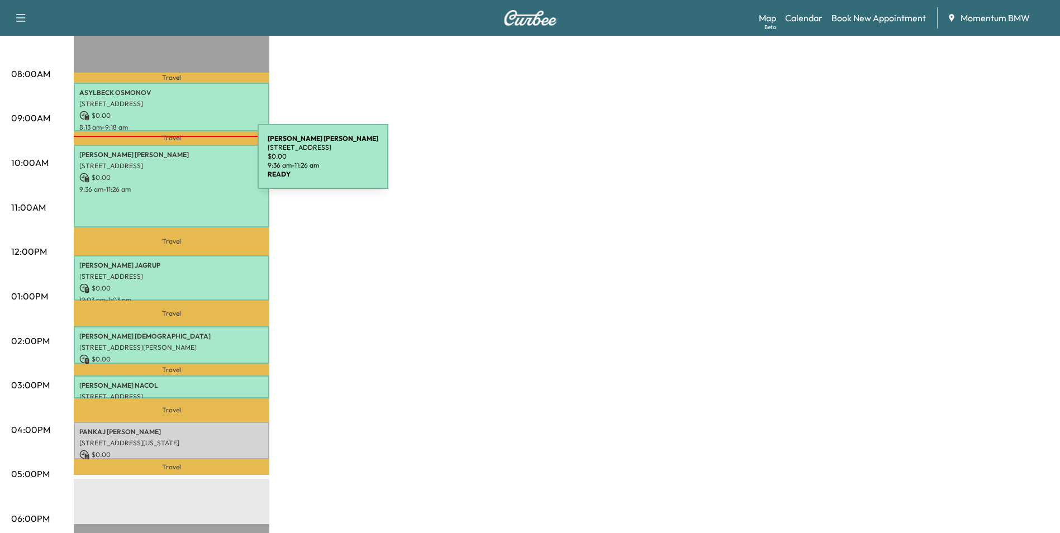
click at [174, 163] on p "[STREET_ADDRESS]" at bounding box center [171, 165] width 184 height 9
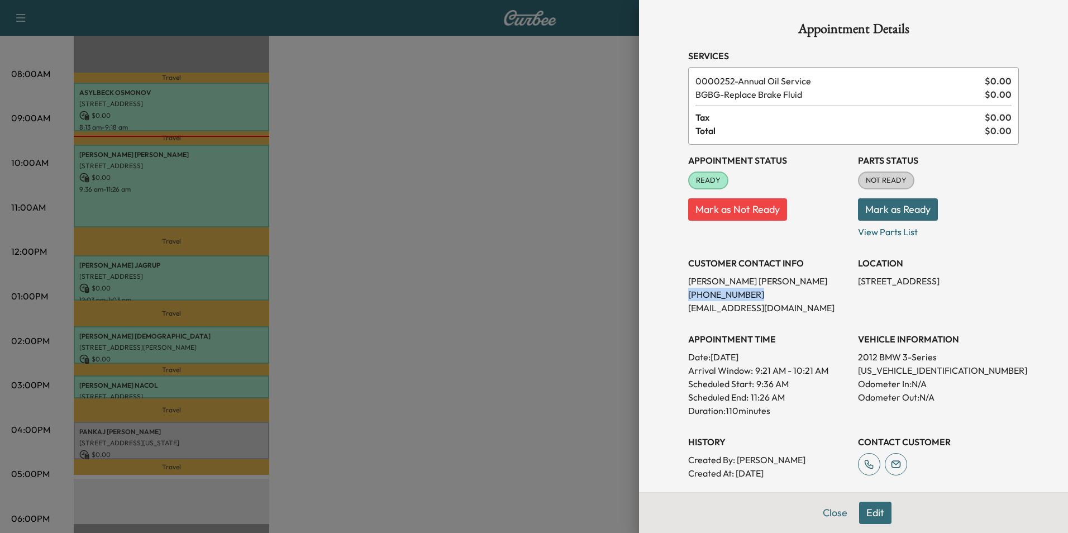
drag, startPoint x: 742, startPoint y: 293, endPoint x: 680, endPoint y: 298, distance: 62.2
click at [688, 298] on p "[PHONE_NUMBER]" at bounding box center [768, 294] width 161 height 13
drag, startPoint x: 680, startPoint y: 298, endPoint x: 727, endPoint y: 295, distance: 47.0
